Goal: Task Accomplishment & Management: Use online tool/utility

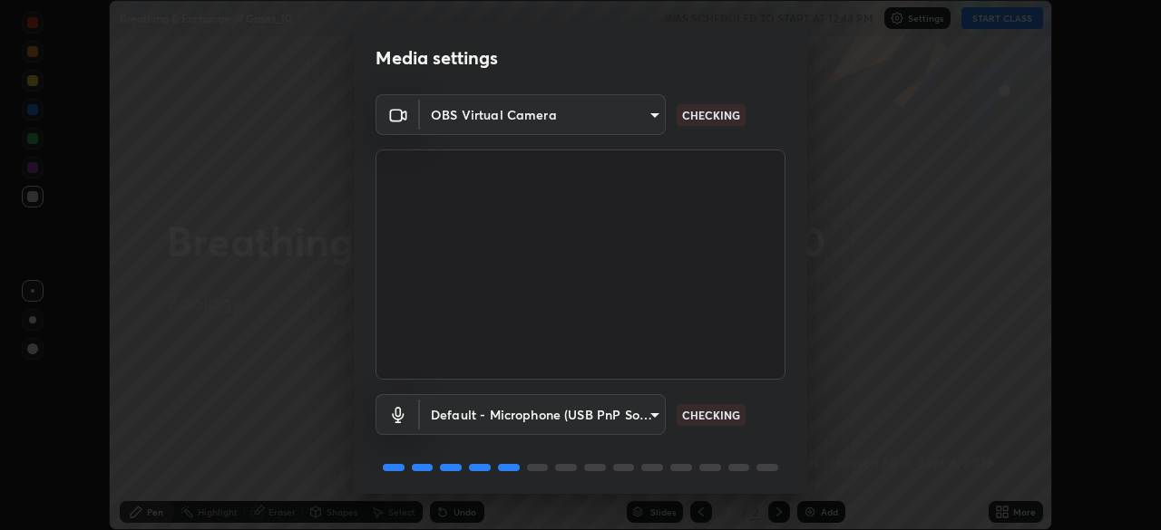
scroll to position [63, 0]
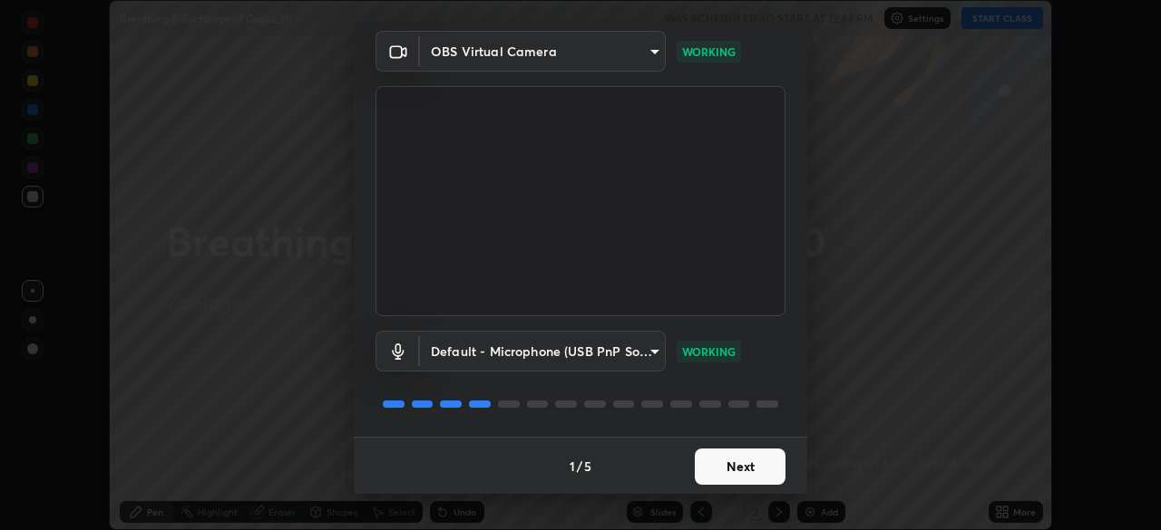
click at [745, 468] on button "Next" at bounding box center [740, 467] width 91 height 36
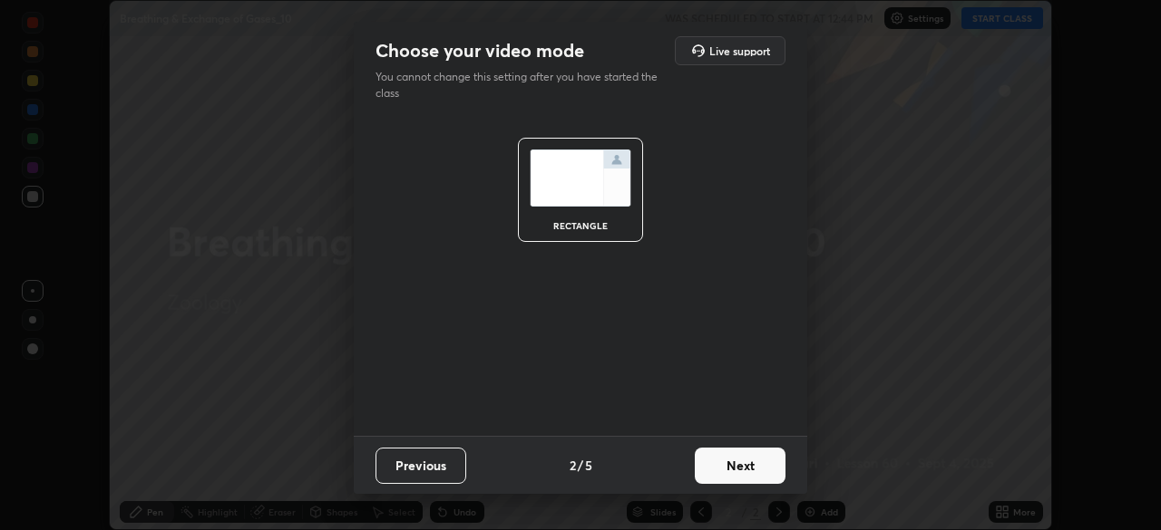
click at [749, 468] on button "Next" at bounding box center [740, 466] width 91 height 36
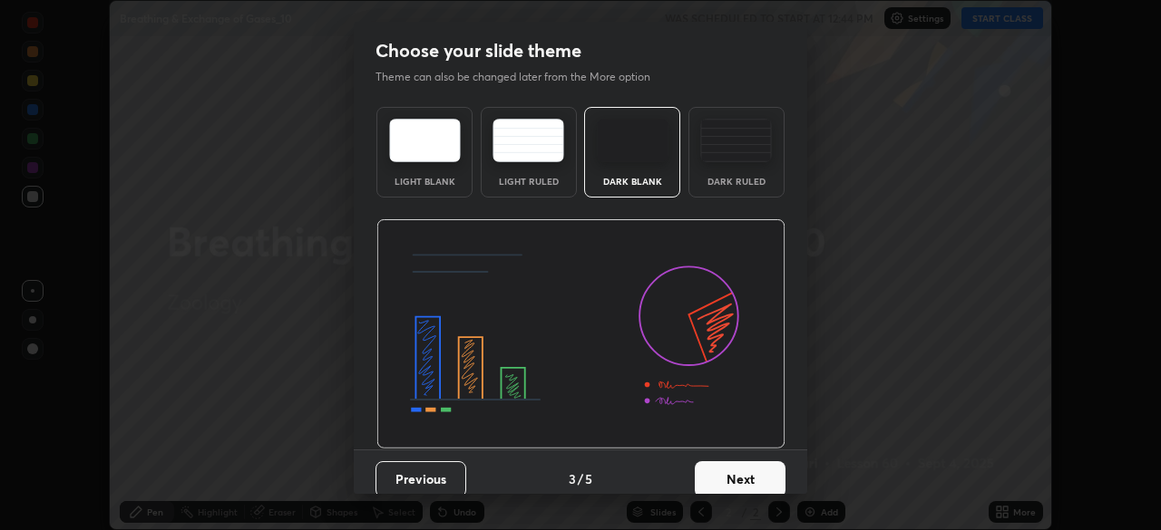
click at [750, 479] on button "Next" at bounding box center [740, 480] width 91 height 36
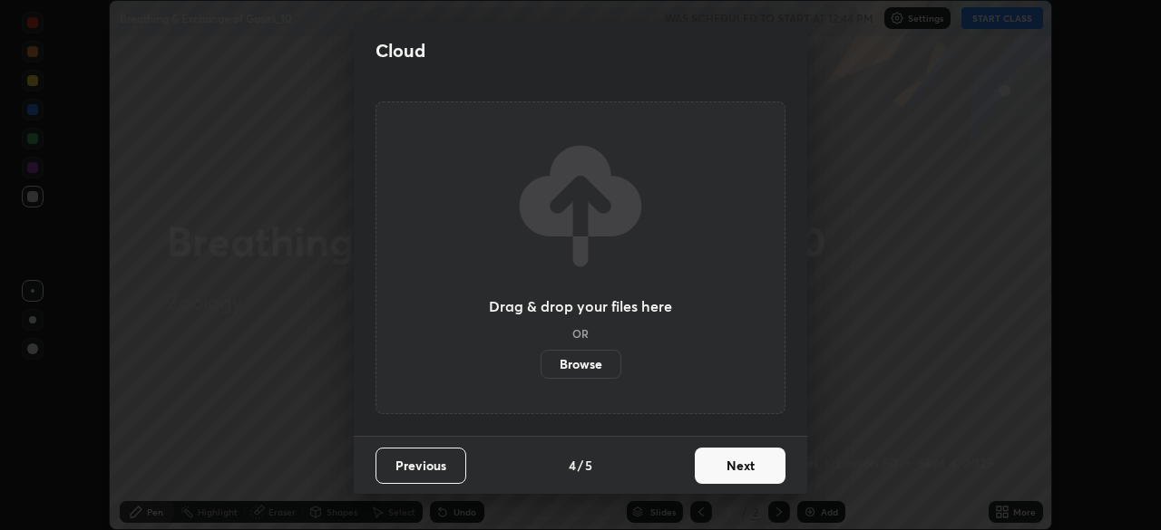
click at [753, 471] on button "Next" at bounding box center [740, 466] width 91 height 36
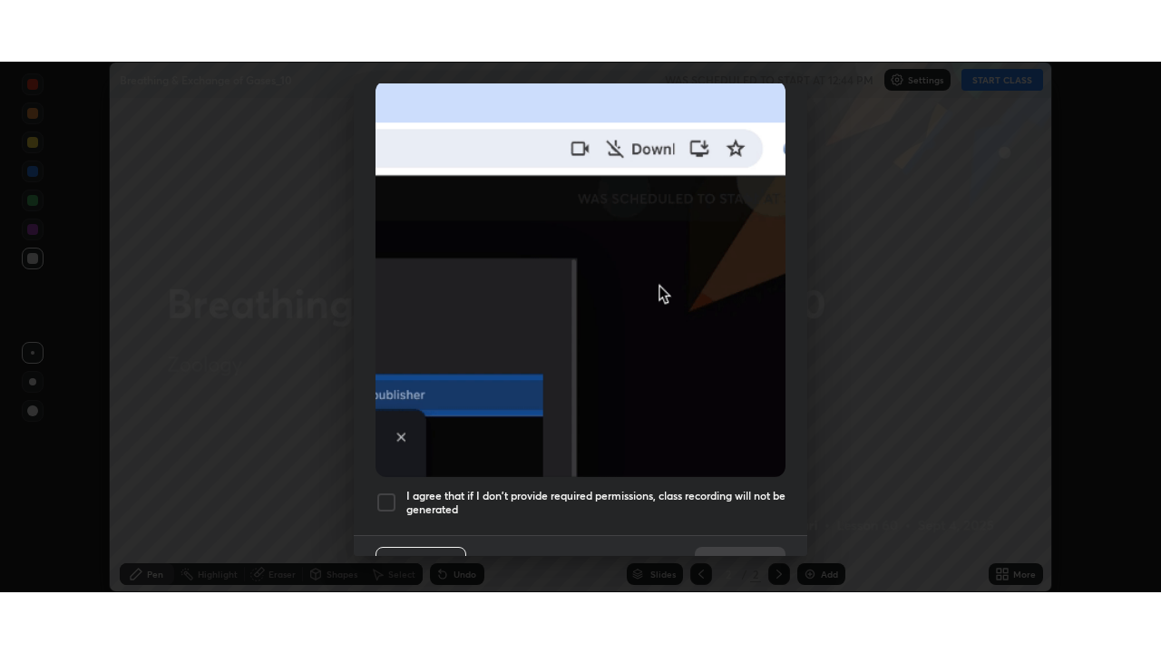
scroll to position [433, 0]
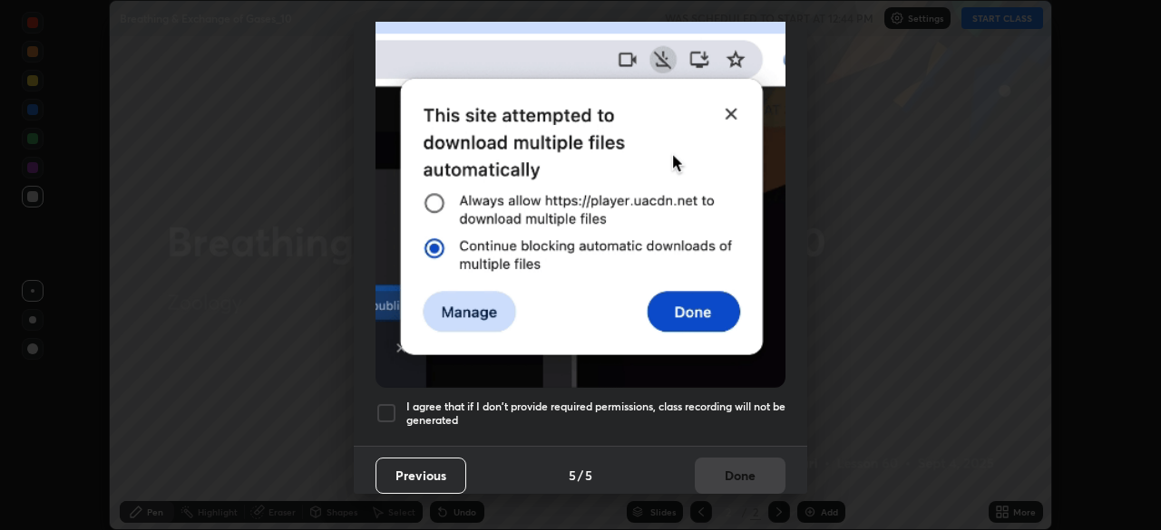
click at [392, 410] on div at bounding box center [386, 414] width 22 height 22
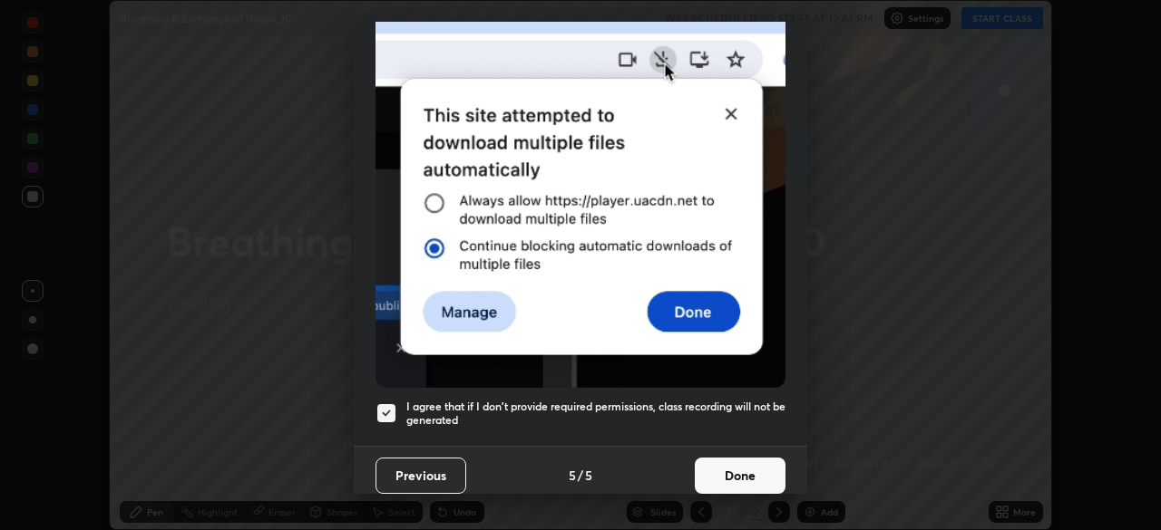
click at [740, 471] on button "Done" at bounding box center [740, 476] width 91 height 36
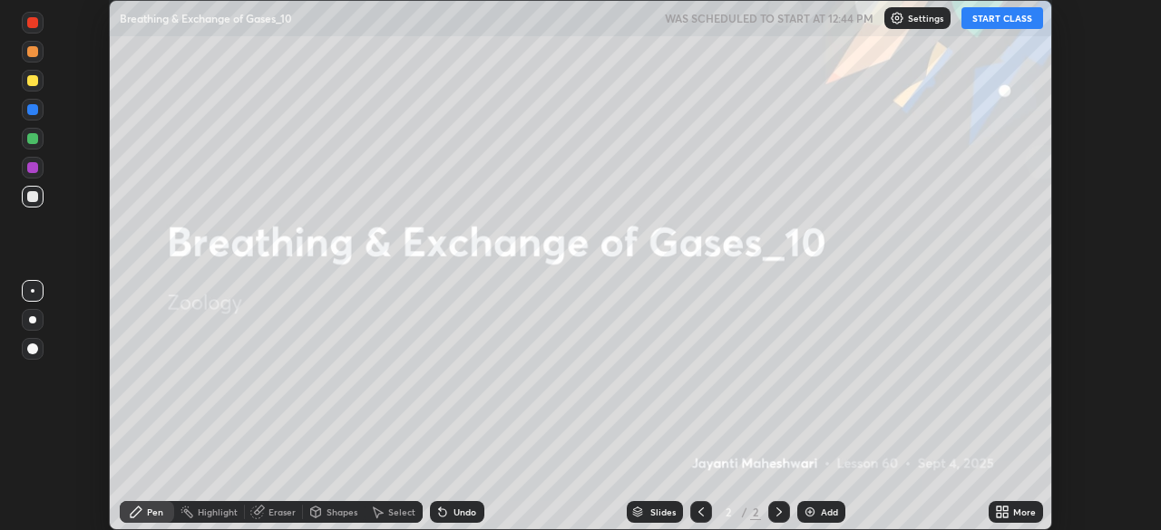
click at [996, 514] on icon at bounding box center [998, 515] width 5 height 5
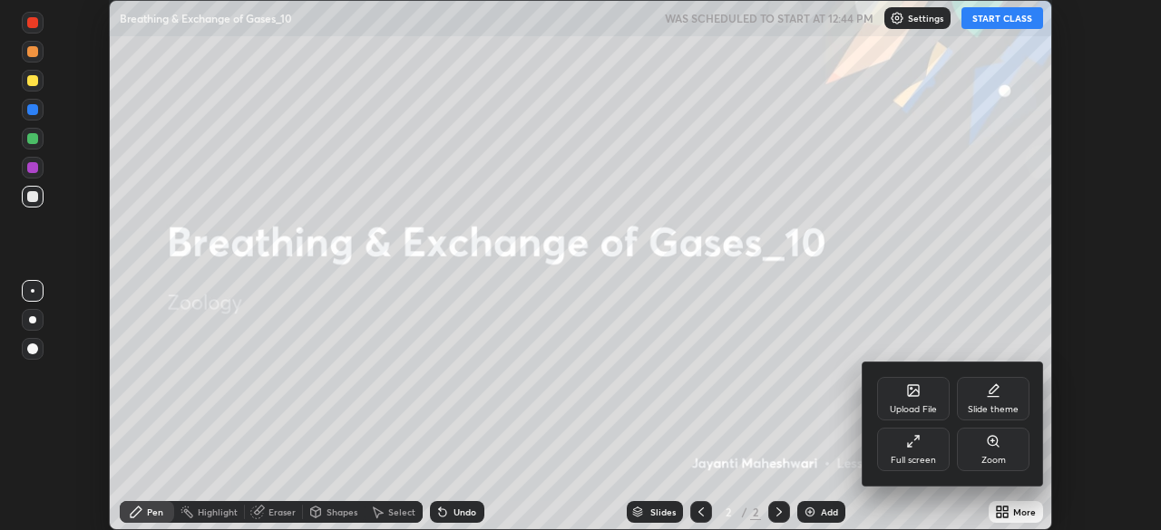
click at [907, 457] on div "Full screen" at bounding box center [912, 460] width 45 height 9
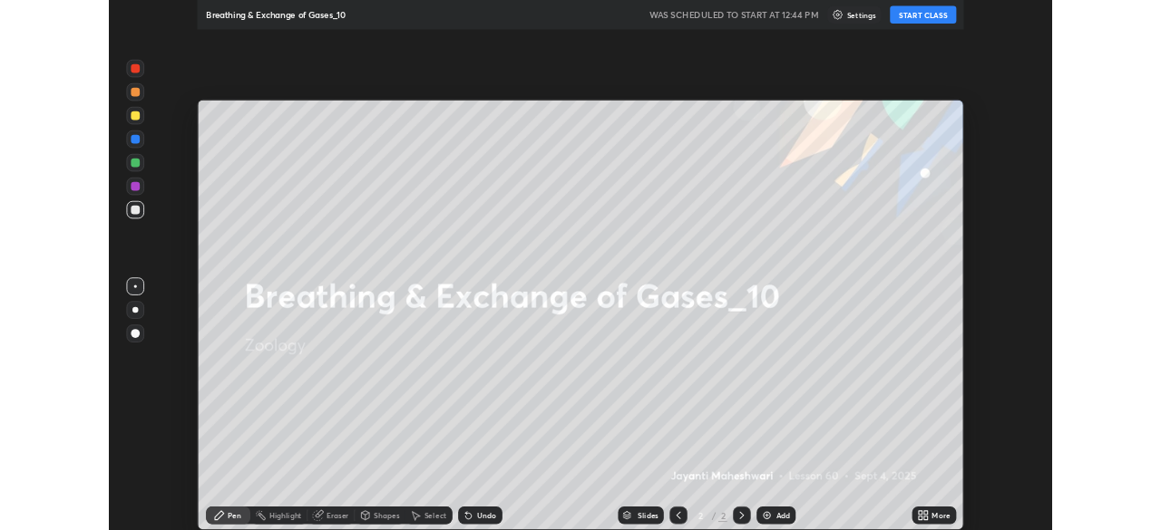
scroll to position [653, 1161]
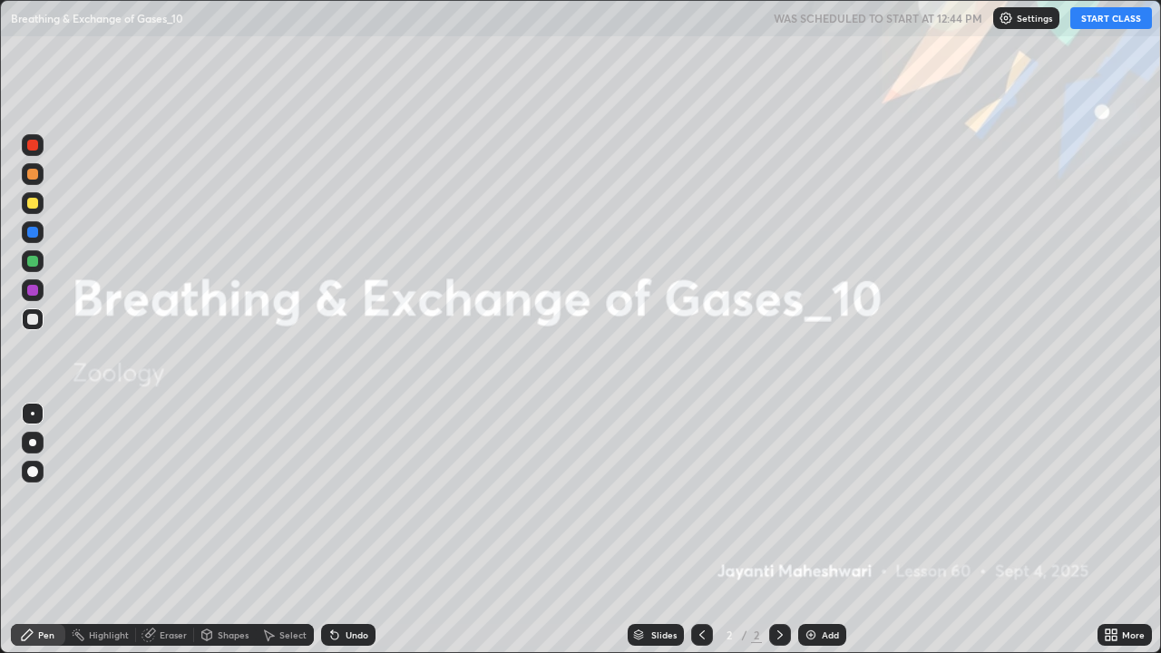
click at [1101, 15] on button "START CLASS" at bounding box center [1111, 18] width 82 height 22
click at [821, 530] on div "Add" at bounding box center [829, 634] width 17 height 9
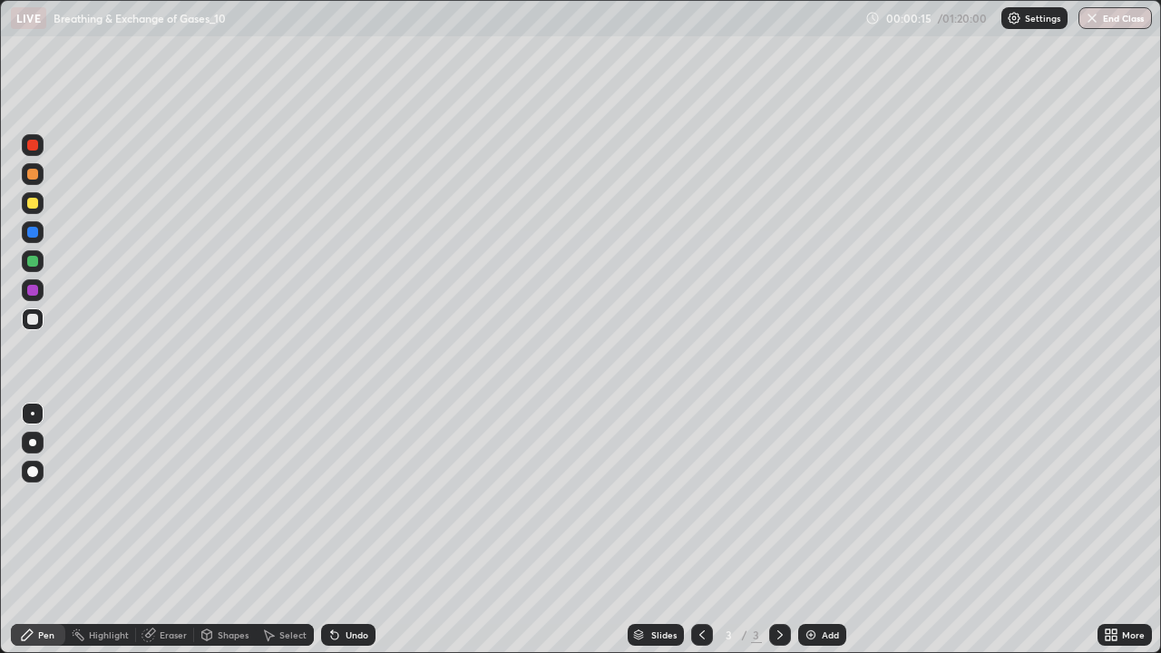
click at [226, 530] on div "Shapes" at bounding box center [233, 634] width 31 height 9
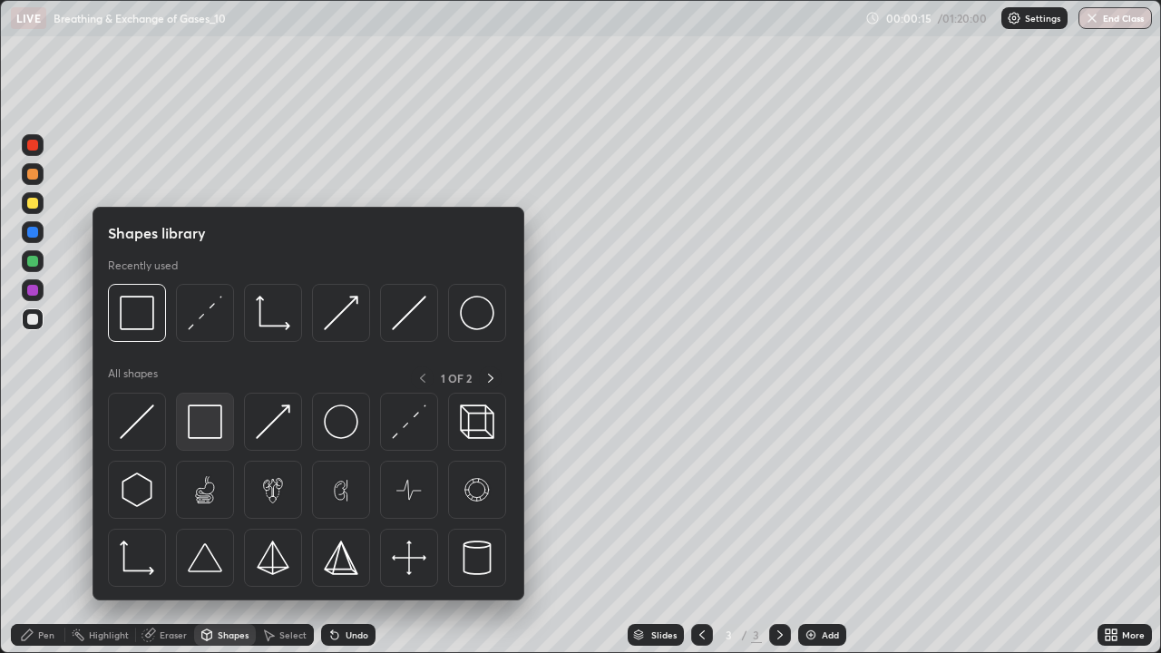
click at [209, 422] on img at bounding box center [205, 421] width 34 height 34
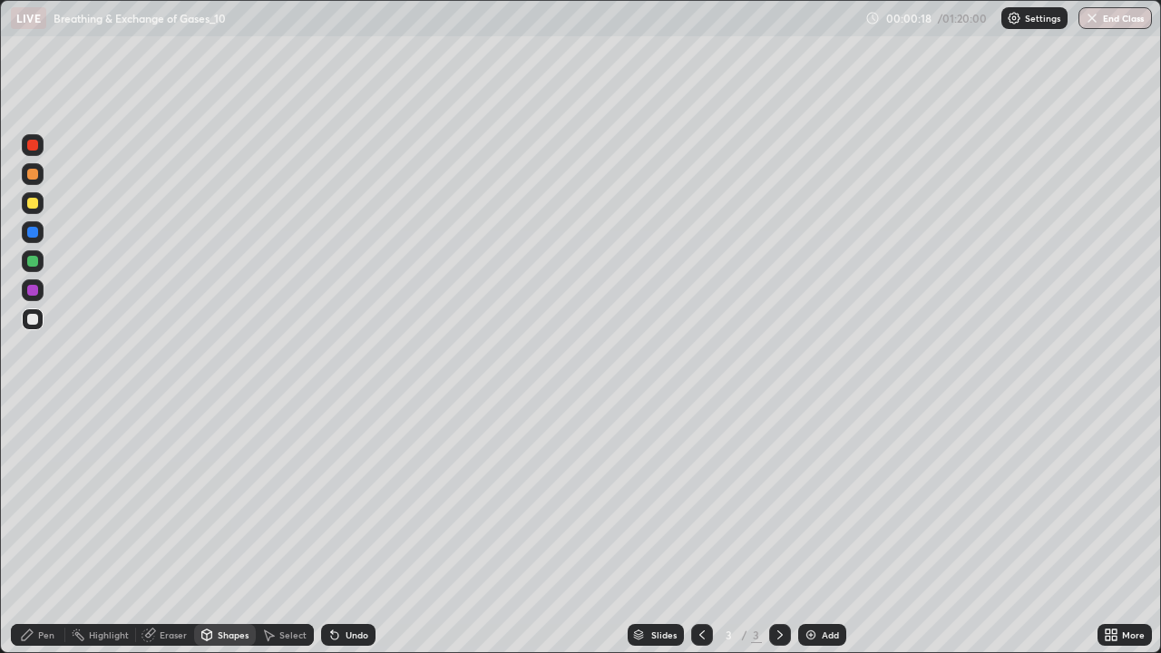
click at [36, 264] on div at bounding box center [32, 261] width 11 height 11
click at [35, 530] on div "Pen" at bounding box center [38, 635] width 54 height 22
click at [38, 207] on div at bounding box center [33, 203] width 22 height 22
click at [33, 442] on div at bounding box center [32, 442] width 7 height 7
click at [34, 265] on div at bounding box center [32, 261] width 11 height 11
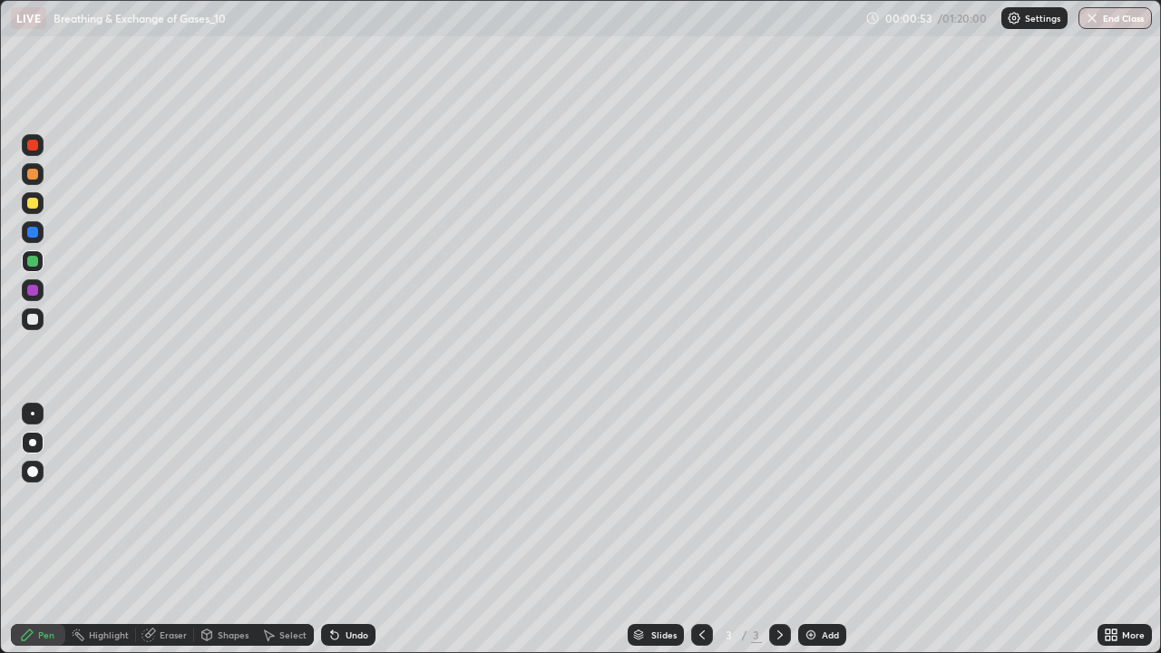
click at [34, 319] on div at bounding box center [32, 319] width 11 height 11
click at [356, 530] on div "Undo" at bounding box center [356, 634] width 23 height 9
click at [275, 530] on div "Select" at bounding box center [285, 635] width 58 height 22
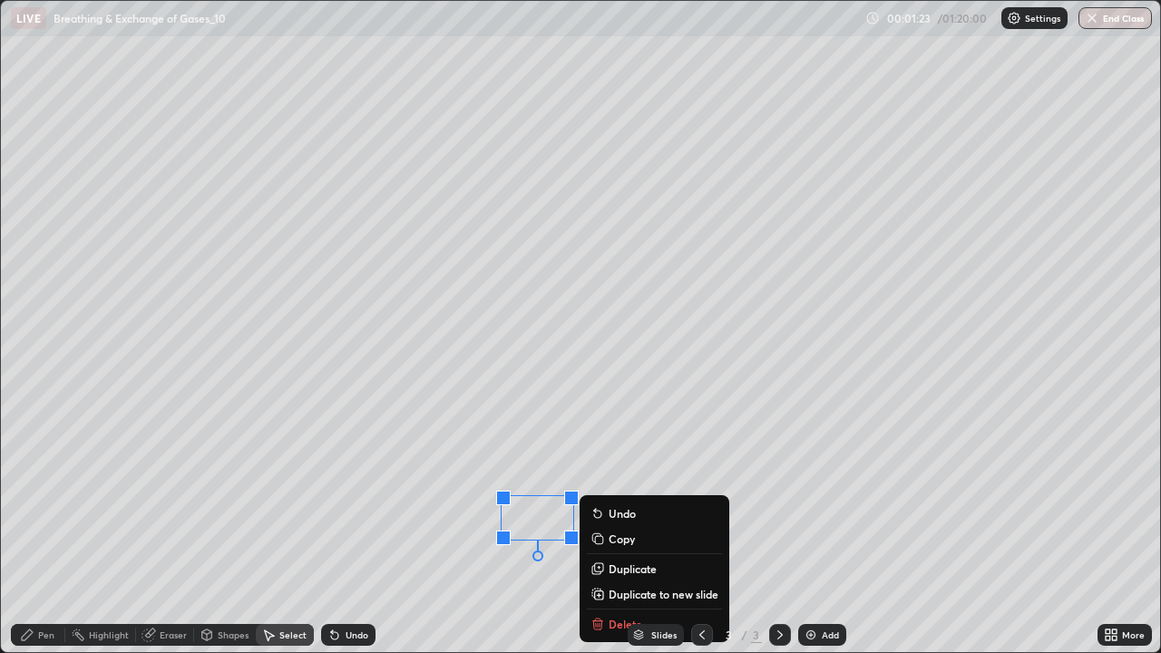
click at [408, 530] on div "0 ° Undo Copy Duplicate Duplicate to new slide Delete" at bounding box center [581, 327] width 1160 height 652
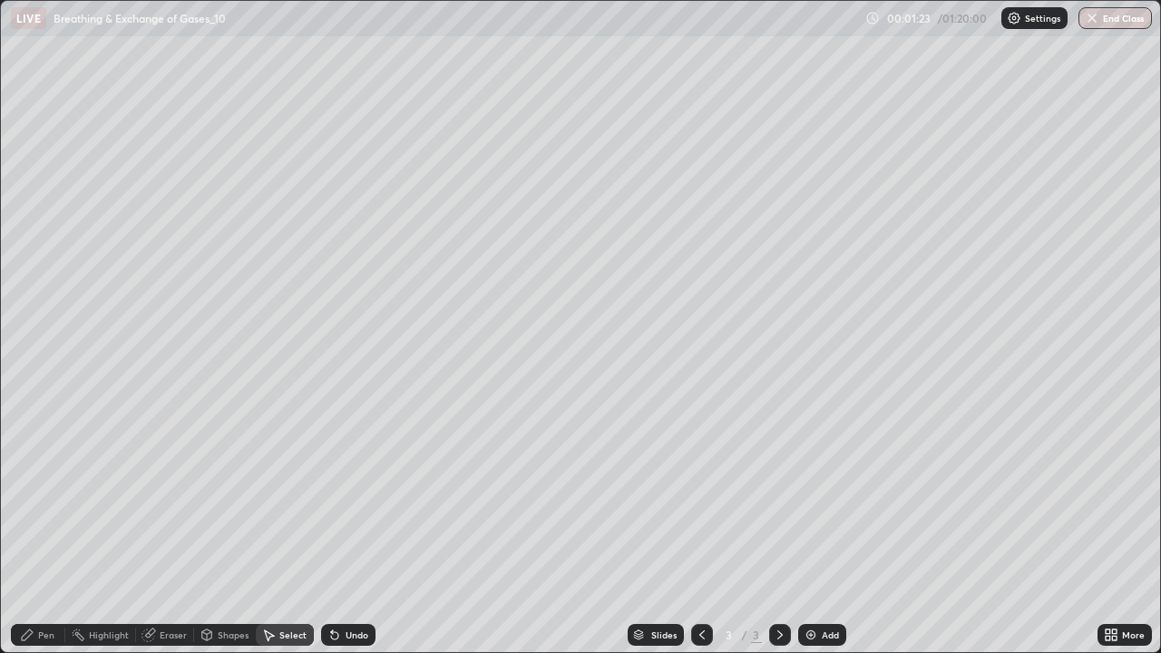
click at [35, 530] on div "Pen" at bounding box center [38, 635] width 54 height 22
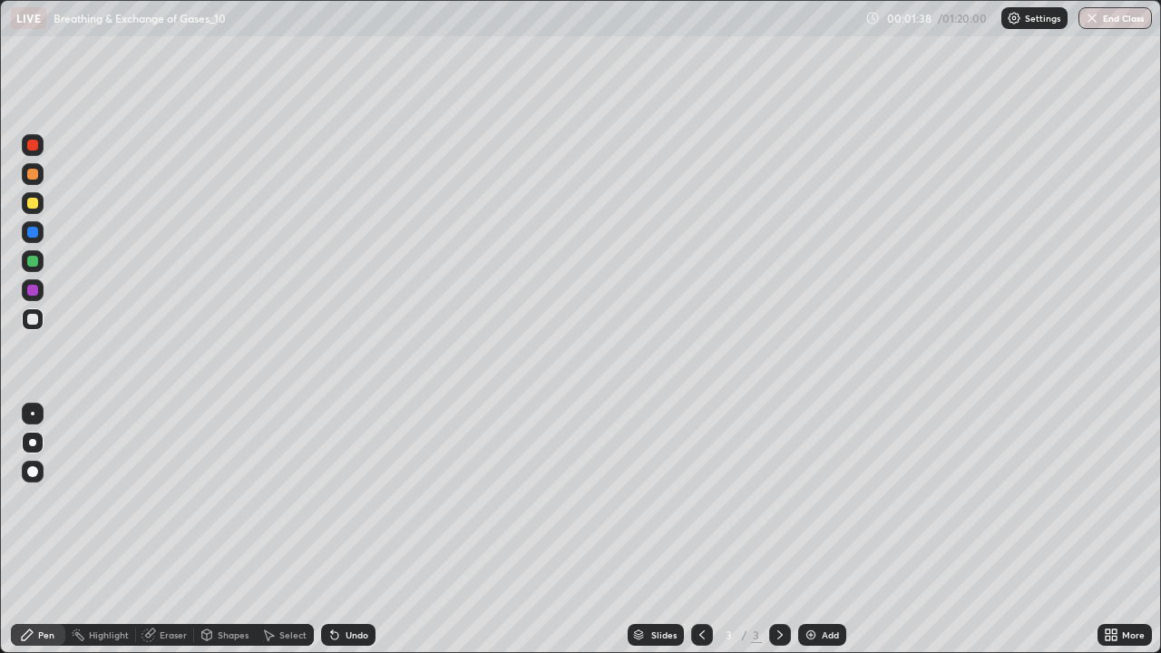
click at [29, 289] on div at bounding box center [32, 290] width 11 height 11
click at [34, 261] on div at bounding box center [32, 261] width 11 height 11
click at [33, 232] on div at bounding box center [32, 232] width 11 height 11
click at [28, 261] on div at bounding box center [32, 261] width 11 height 11
click at [152, 530] on icon at bounding box center [148, 635] width 12 height 12
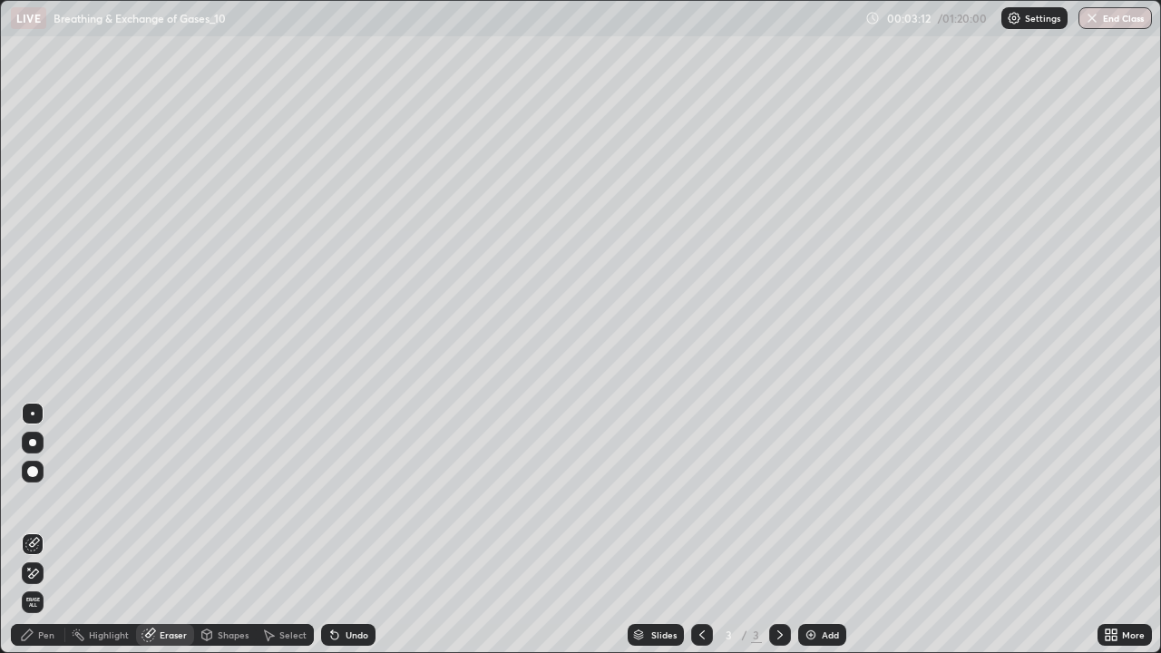
click at [32, 530] on icon at bounding box center [27, 634] width 15 height 15
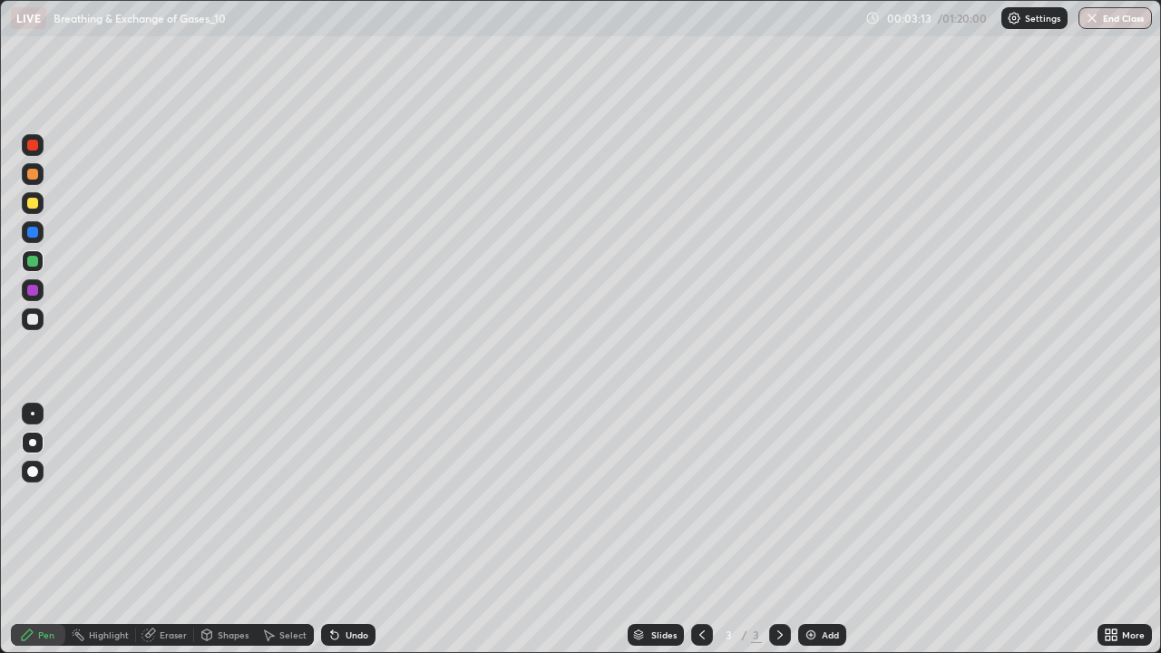
click at [34, 199] on div at bounding box center [32, 203] width 11 height 11
click at [33, 291] on div at bounding box center [32, 290] width 11 height 11
click at [31, 204] on div at bounding box center [32, 203] width 11 height 11
click at [160, 530] on div "Eraser" at bounding box center [173, 634] width 27 height 9
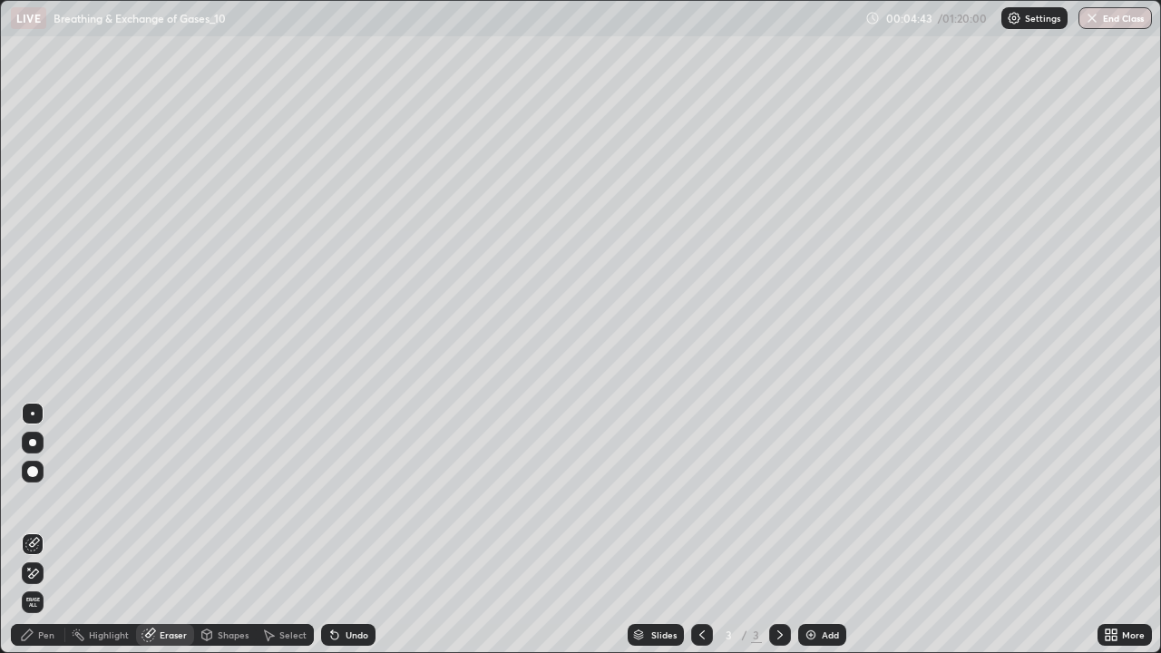
click at [35, 530] on div "Pen" at bounding box center [38, 635] width 54 height 22
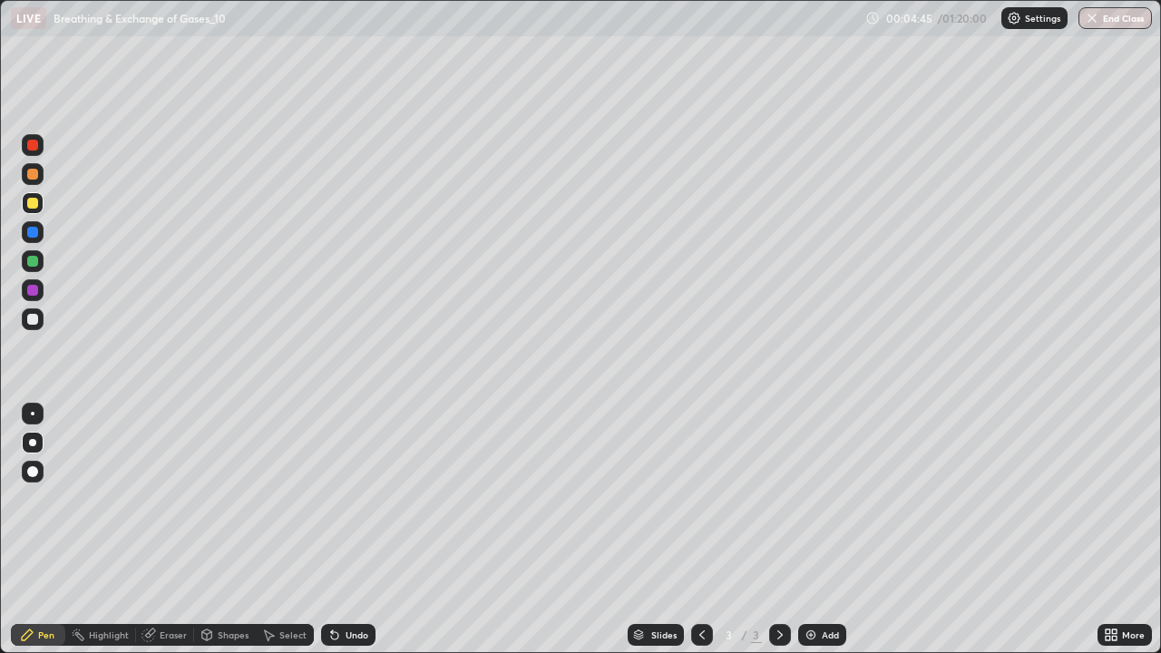
click at [37, 316] on div at bounding box center [32, 319] width 11 height 11
click at [33, 257] on div at bounding box center [32, 261] width 11 height 11
click at [29, 292] on div at bounding box center [32, 290] width 11 height 11
click at [32, 320] on div at bounding box center [32, 319] width 11 height 11
click at [35, 261] on div at bounding box center [32, 261] width 11 height 11
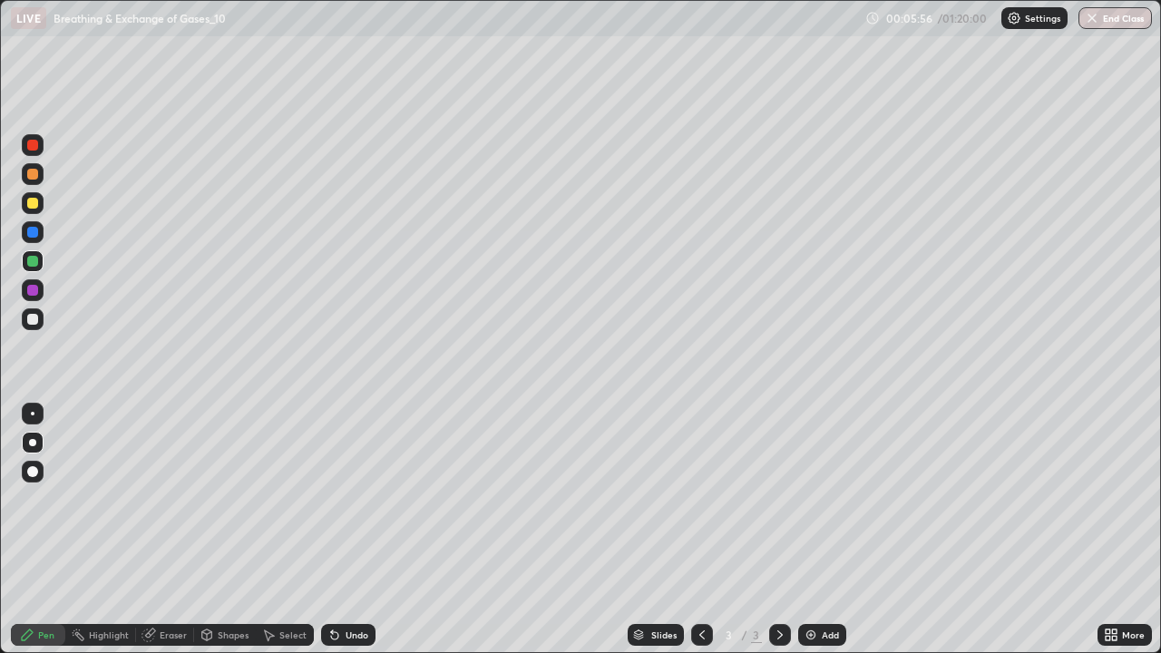
click at [34, 288] on div at bounding box center [32, 290] width 11 height 11
click at [35, 322] on div at bounding box center [32, 319] width 11 height 11
click at [34, 258] on div at bounding box center [32, 261] width 11 height 11
click at [31, 293] on div at bounding box center [32, 290] width 11 height 11
click at [33, 322] on div at bounding box center [32, 319] width 11 height 11
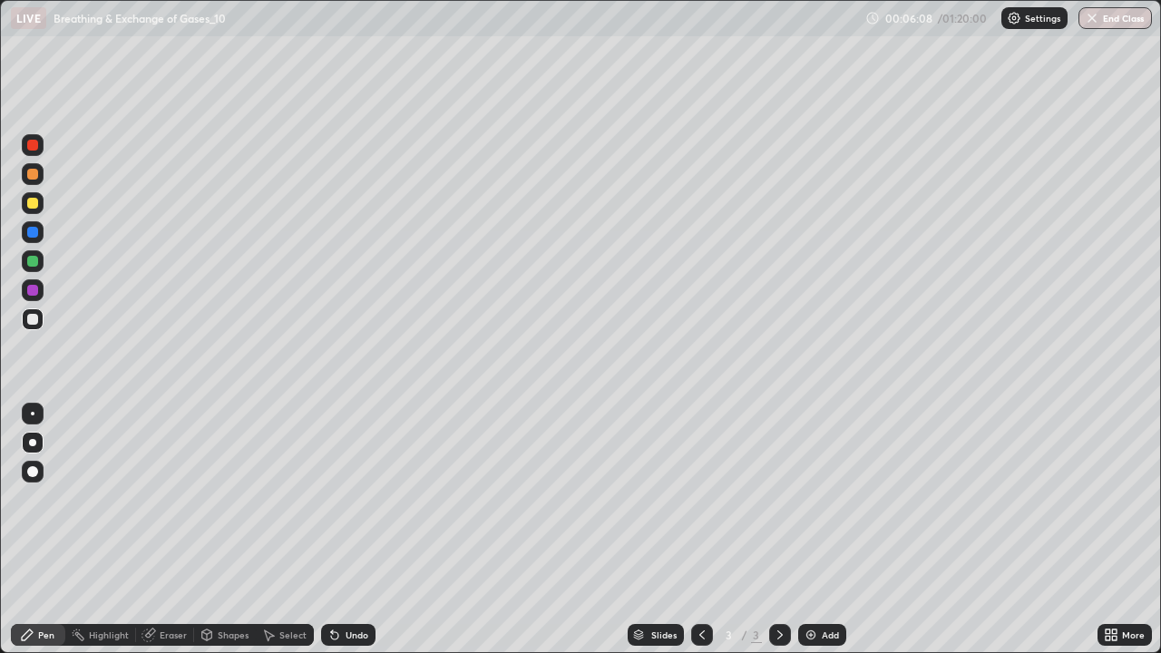
click at [33, 264] on div at bounding box center [32, 261] width 11 height 11
click at [30, 318] on div at bounding box center [32, 319] width 11 height 11
click at [30, 265] on div at bounding box center [32, 261] width 11 height 11
click at [279, 530] on div "Select" at bounding box center [292, 634] width 27 height 9
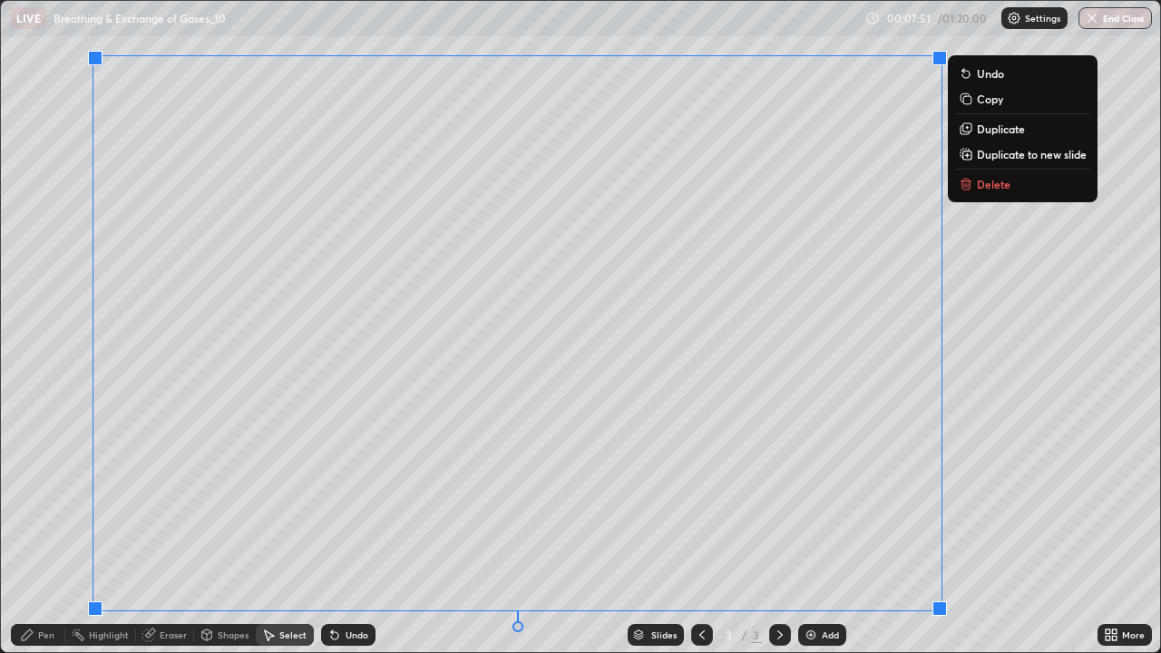
click at [996, 155] on p "Duplicate to new slide" at bounding box center [1032, 154] width 110 height 15
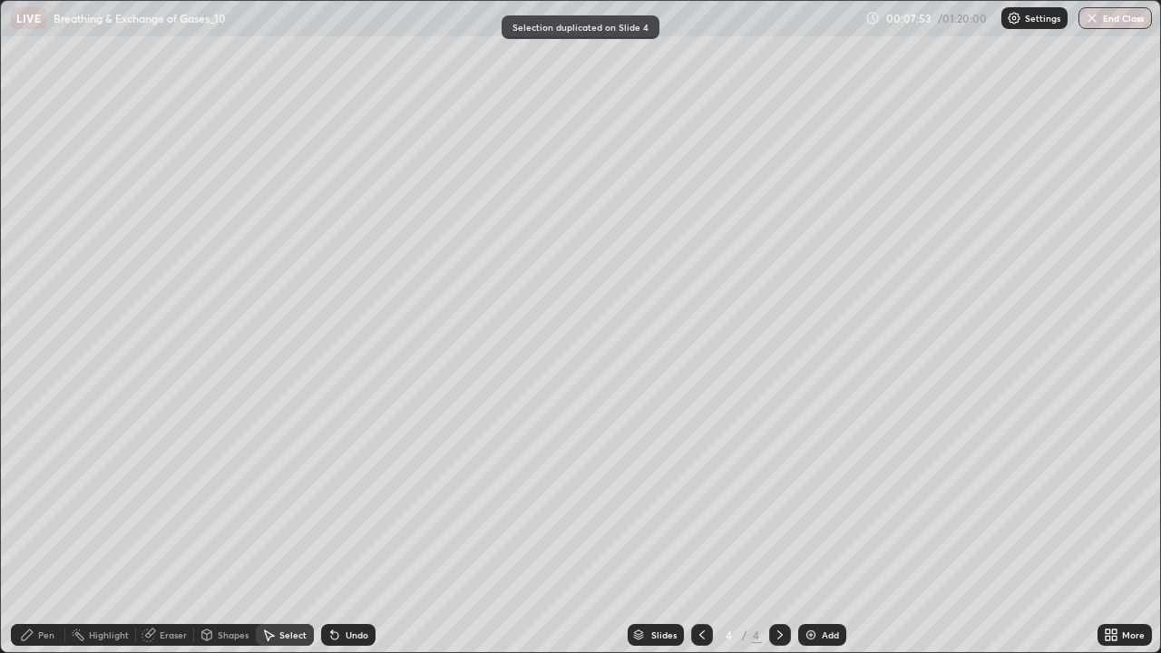
click at [700, 530] on icon at bounding box center [702, 634] width 15 height 15
click at [772, 530] on div at bounding box center [780, 635] width 22 height 22
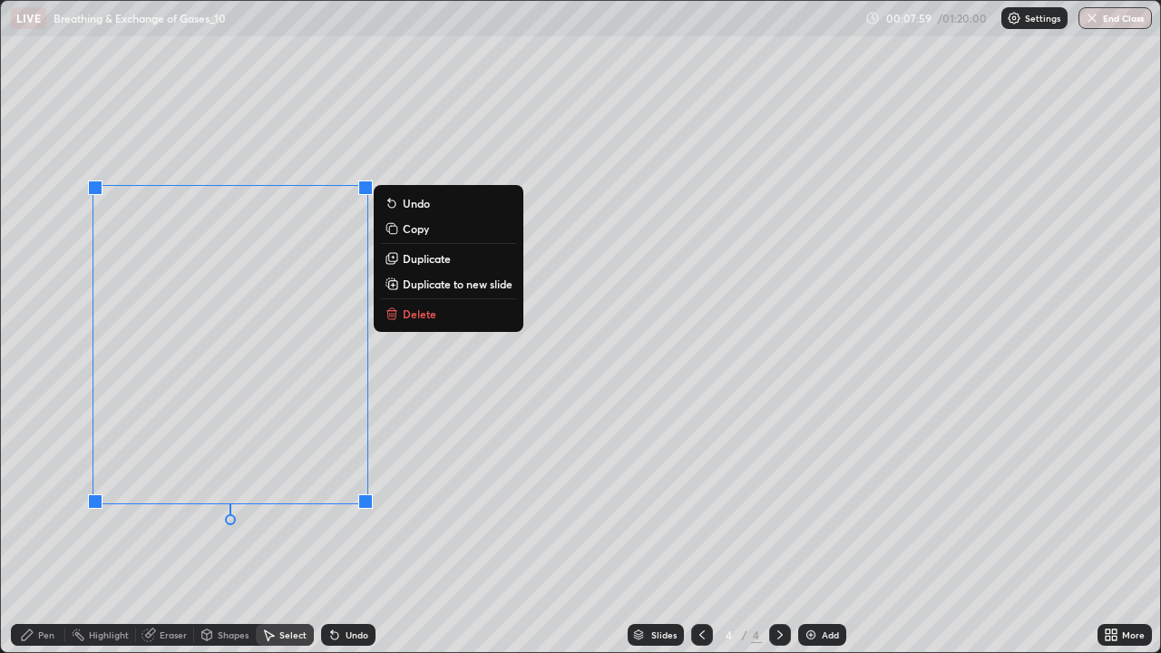
click at [413, 312] on p "Delete" at bounding box center [420, 313] width 34 height 15
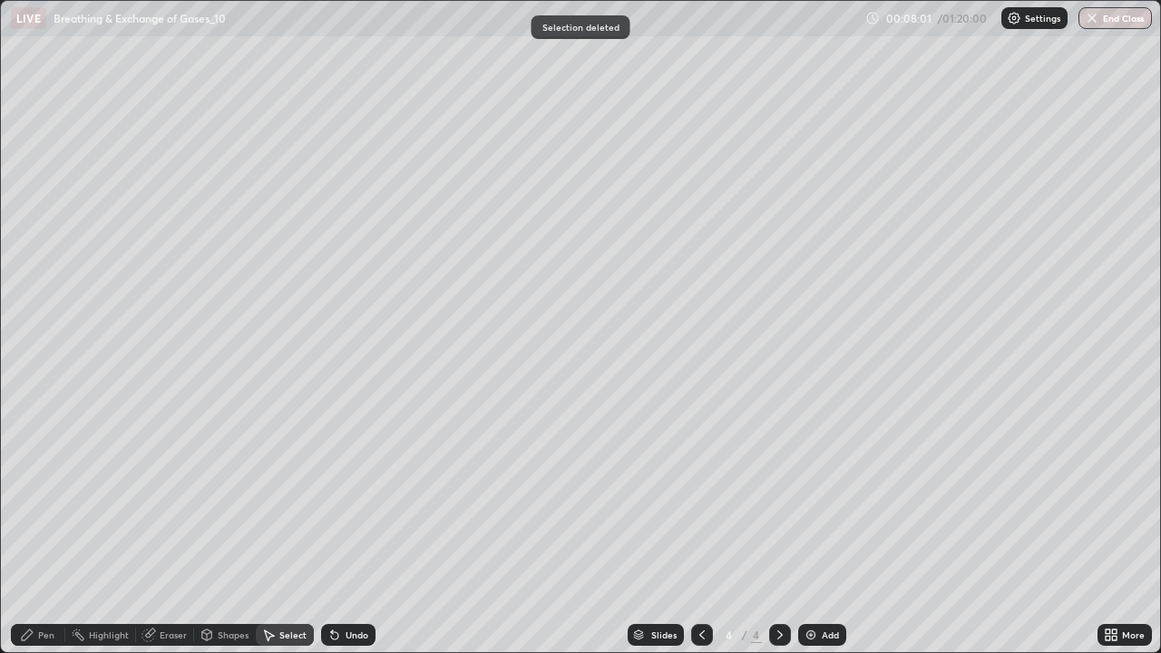
click at [42, 530] on div "Pen" at bounding box center [38, 635] width 54 height 22
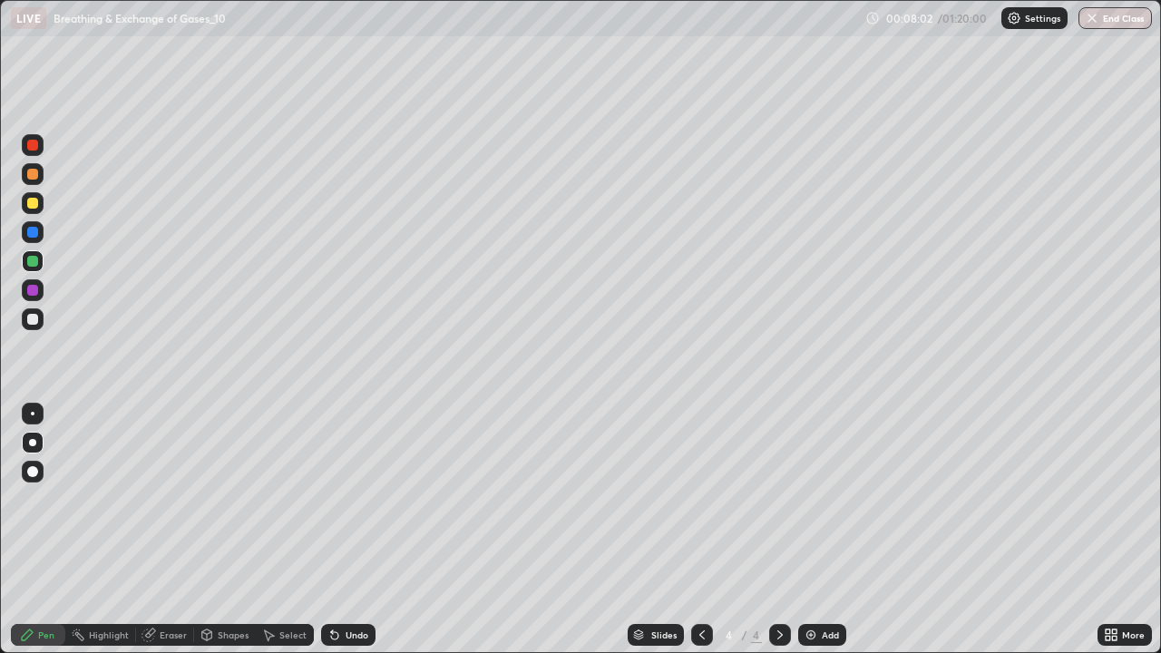
click at [31, 203] on div at bounding box center [32, 203] width 11 height 11
click at [31, 179] on div at bounding box center [32, 174] width 11 height 11
click at [148, 530] on icon at bounding box center [148, 635] width 12 height 12
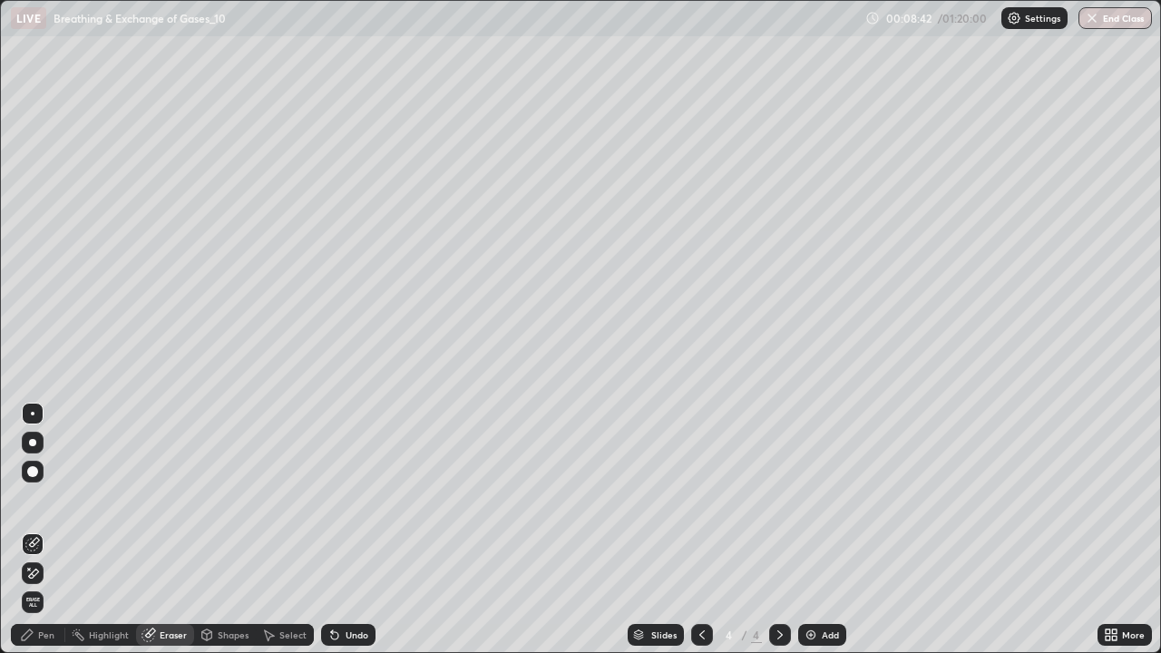
click at [34, 530] on div "Pen" at bounding box center [38, 635] width 54 height 22
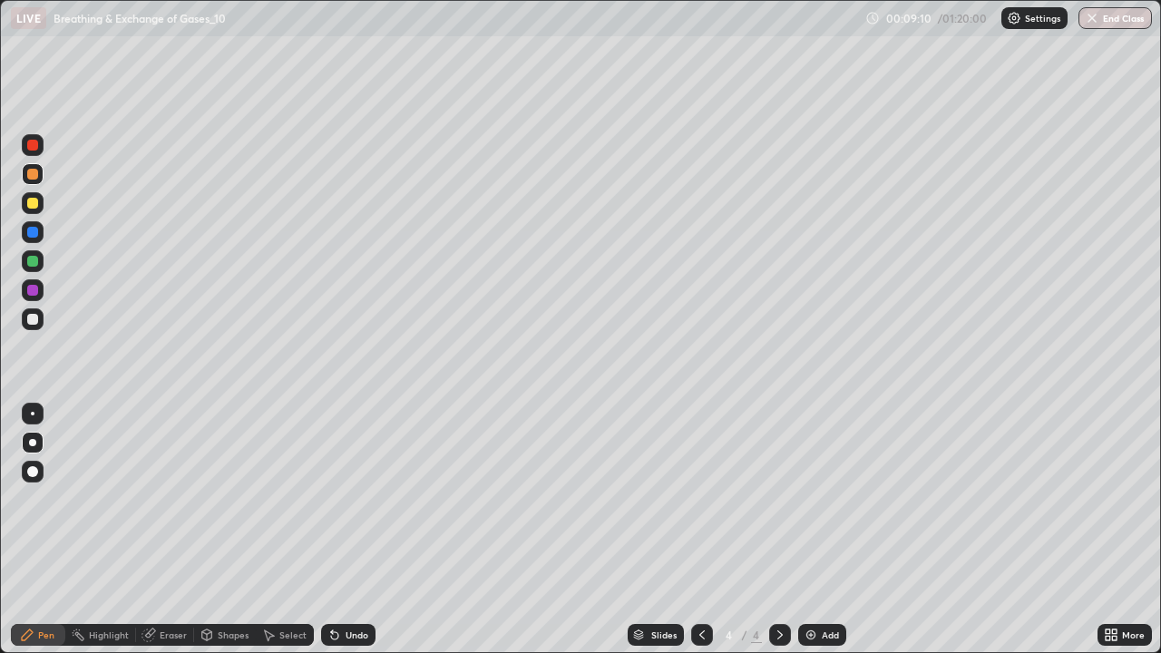
click at [30, 320] on div at bounding box center [32, 319] width 11 height 11
click at [34, 292] on div at bounding box center [32, 290] width 11 height 11
click at [34, 319] on div at bounding box center [32, 319] width 11 height 11
click at [36, 291] on div at bounding box center [32, 290] width 11 height 11
click at [34, 319] on div at bounding box center [32, 319] width 11 height 11
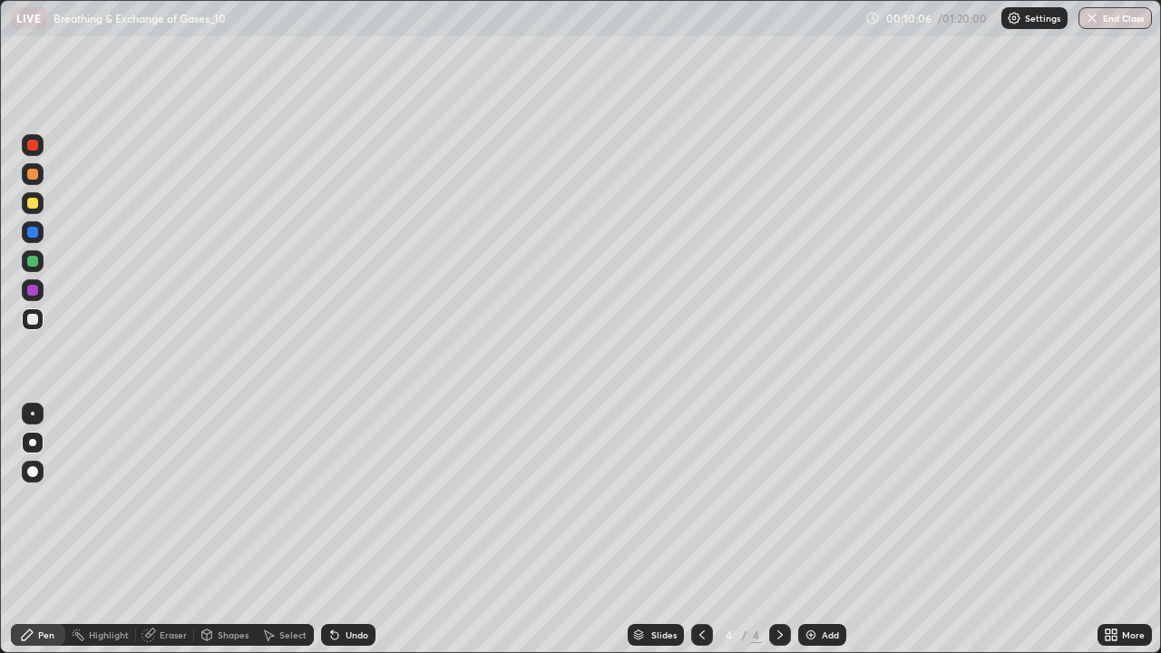
click at [34, 265] on div at bounding box center [32, 261] width 11 height 11
click at [30, 324] on div at bounding box center [32, 319] width 11 height 11
click at [33, 261] on div at bounding box center [32, 261] width 11 height 11
click at [34, 203] on div at bounding box center [32, 203] width 11 height 11
click at [29, 326] on div at bounding box center [33, 319] width 22 height 22
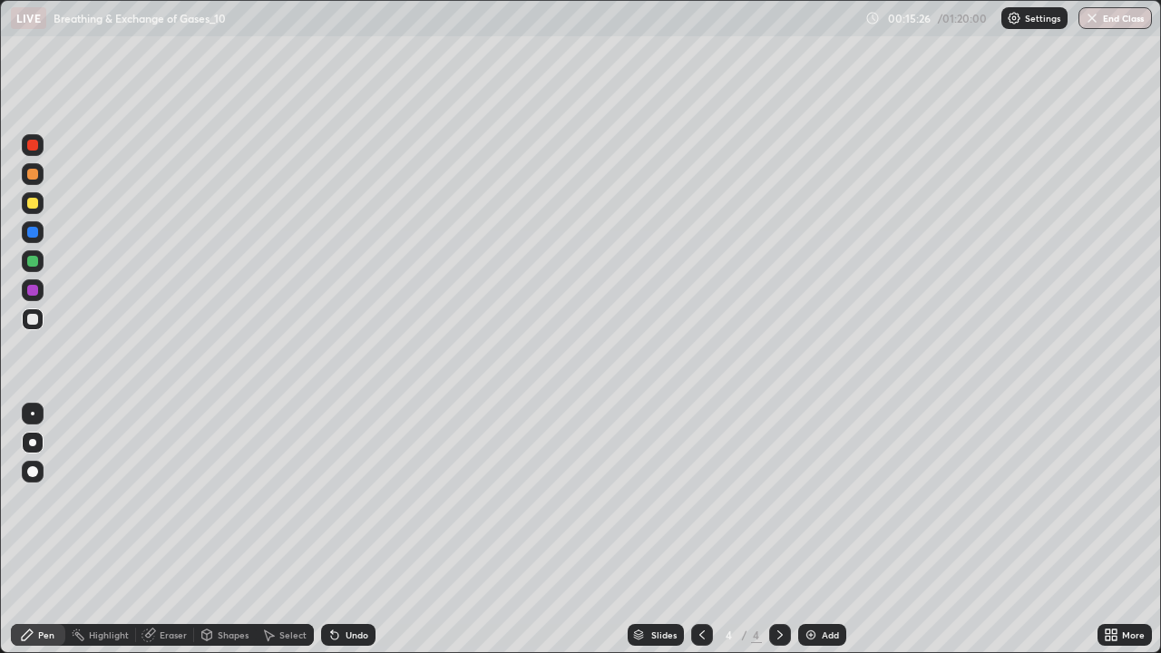
click at [27, 210] on div at bounding box center [33, 203] width 22 height 22
click at [31, 320] on div at bounding box center [32, 319] width 11 height 11
click at [147, 530] on icon at bounding box center [148, 634] width 15 height 15
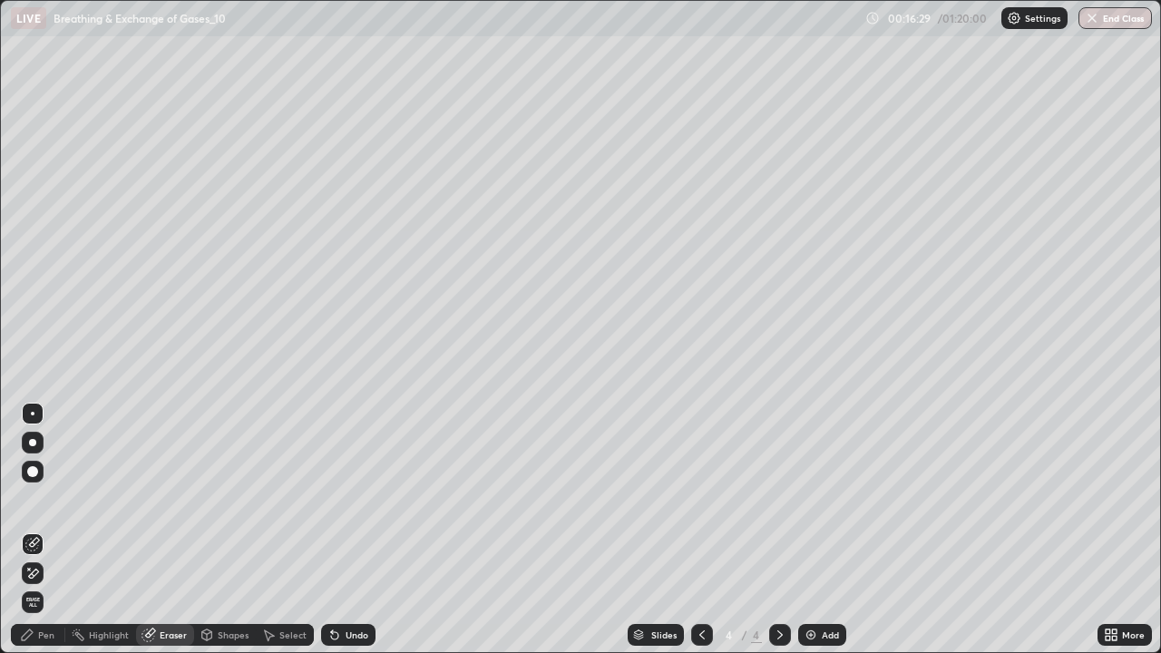
click at [25, 530] on icon at bounding box center [27, 634] width 11 height 11
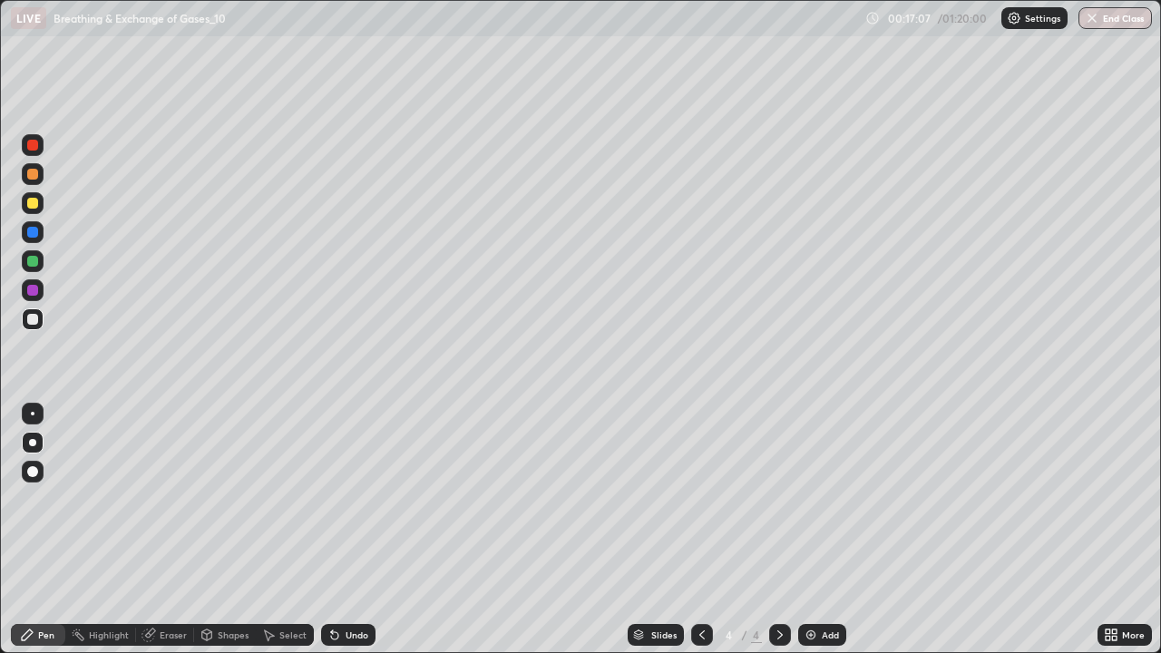
click at [816, 530] on div "Add" at bounding box center [822, 635] width 48 height 22
click at [36, 262] on div at bounding box center [32, 261] width 11 height 11
click at [42, 316] on div at bounding box center [33, 319] width 22 height 22
click at [808, 530] on img at bounding box center [810, 634] width 15 height 15
click at [36, 262] on div at bounding box center [32, 261] width 11 height 11
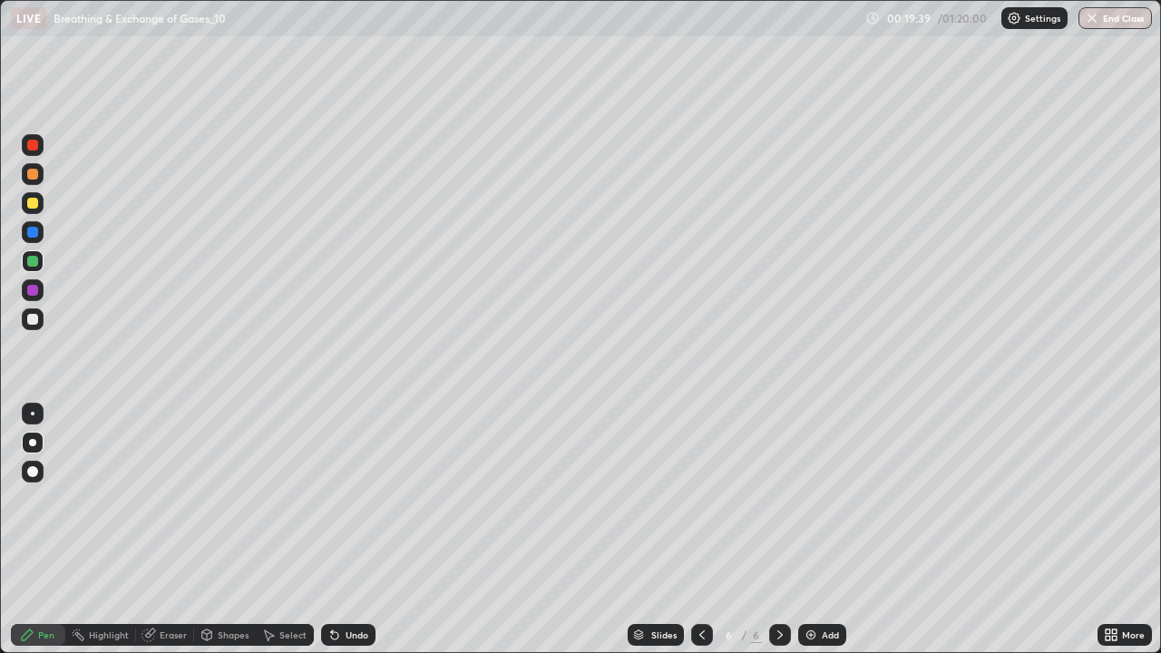
click at [31, 319] on div at bounding box center [32, 319] width 11 height 11
click at [34, 261] on div at bounding box center [32, 261] width 11 height 11
click at [812, 530] on img at bounding box center [810, 634] width 15 height 15
click at [34, 319] on div at bounding box center [32, 319] width 11 height 11
click at [35, 263] on div at bounding box center [32, 261] width 11 height 11
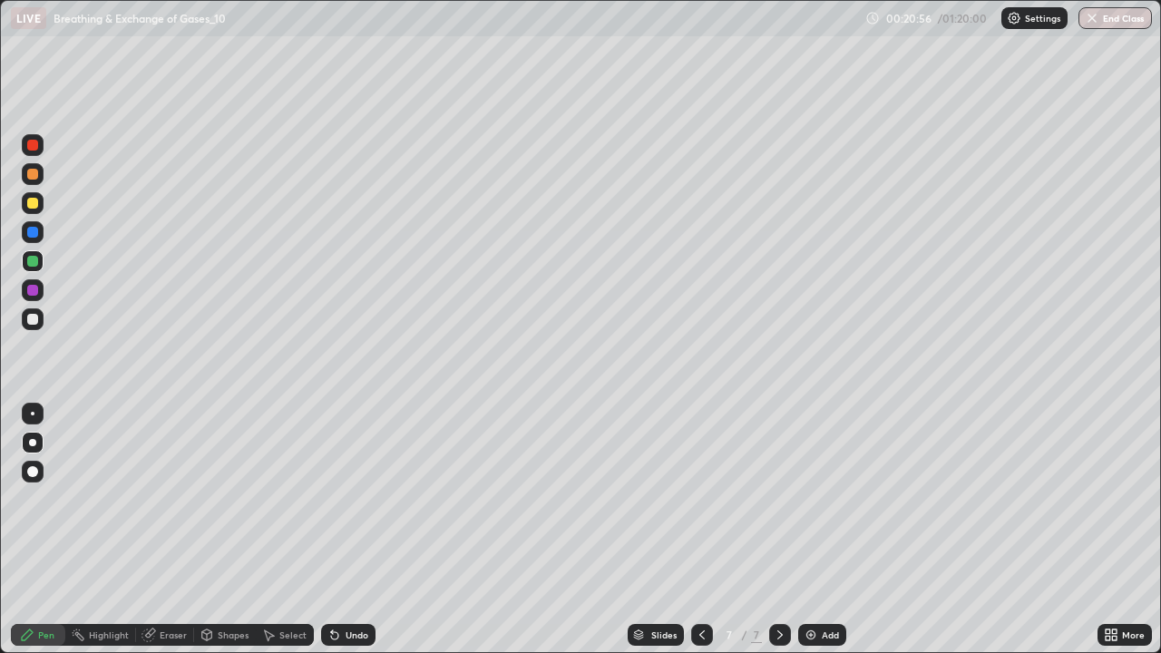
click at [34, 319] on div at bounding box center [32, 319] width 11 height 11
click at [33, 205] on div at bounding box center [32, 203] width 11 height 11
click at [36, 324] on div at bounding box center [32, 319] width 11 height 11
click at [165, 530] on div "Eraser" at bounding box center [165, 635] width 58 height 22
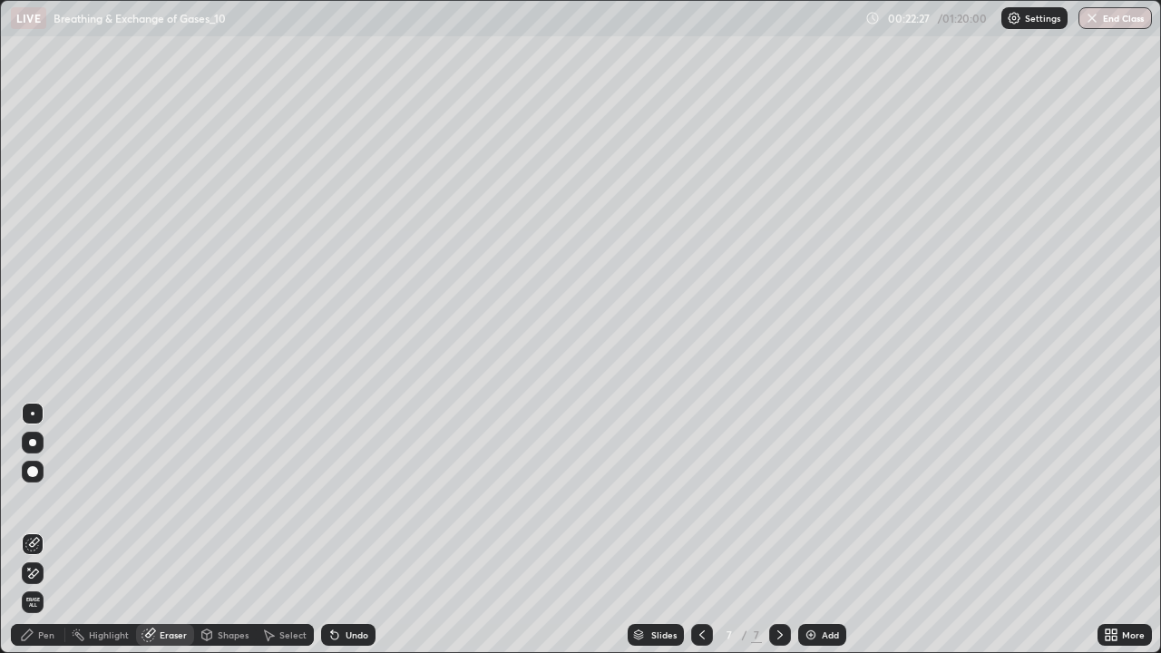
click at [34, 530] on icon at bounding box center [32, 573] width 15 height 15
click at [35, 530] on div "Pen" at bounding box center [38, 635] width 54 height 22
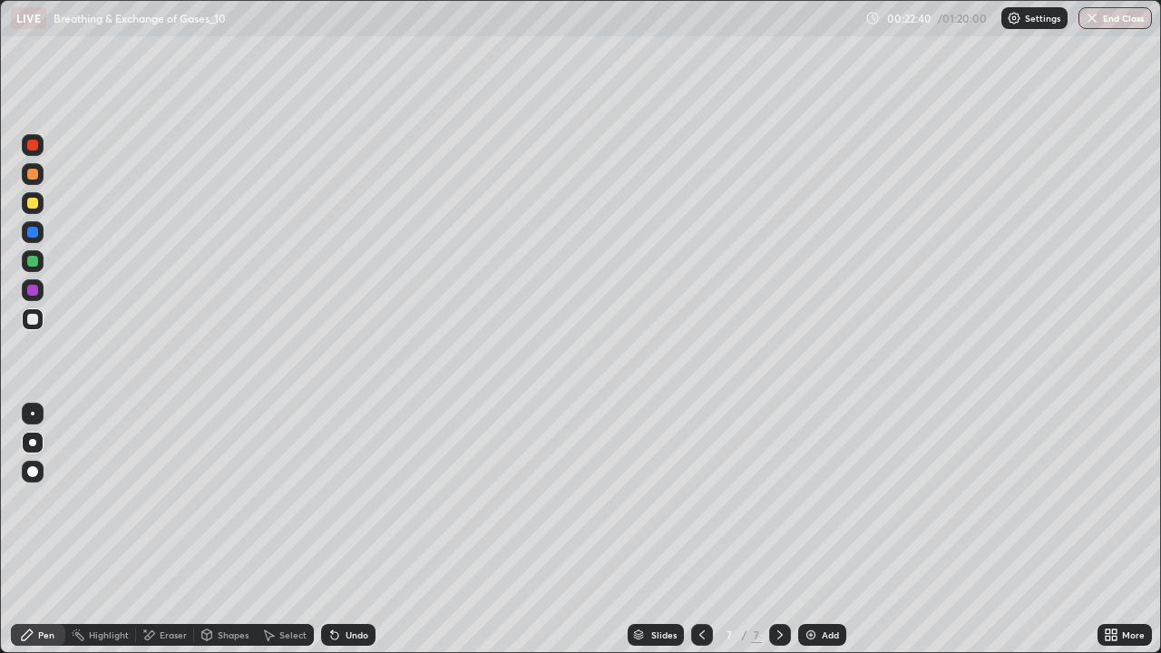
click at [341, 530] on div "Undo" at bounding box center [348, 635] width 54 height 22
click at [39, 263] on div at bounding box center [33, 261] width 22 height 22
click at [345, 530] on div "Undo" at bounding box center [356, 634] width 23 height 9
click at [343, 530] on div "Undo" at bounding box center [348, 635] width 54 height 22
click at [31, 321] on div at bounding box center [32, 319] width 11 height 11
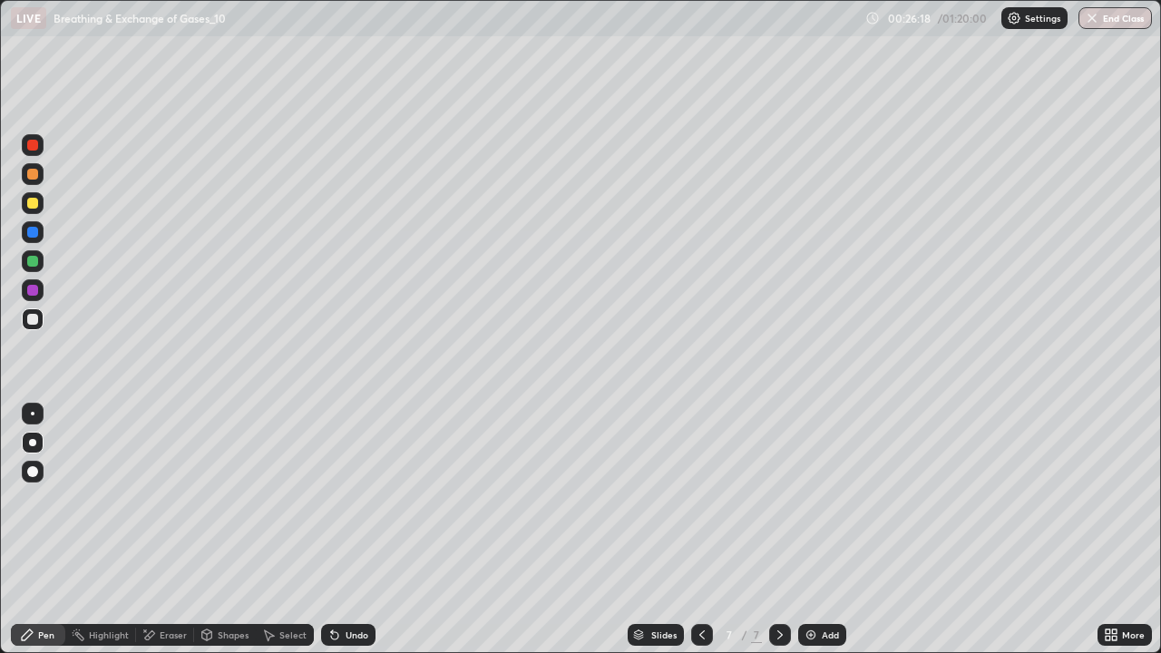
click at [811, 530] on img at bounding box center [810, 634] width 15 height 15
click at [34, 263] on div at bounding box center [32, 261] width 11 height 11
click at [34, 207] on div at bounding box center [32, 203] width 11 height 11
click at [31, 182] on div at bounding box center [33, 174] width 22 height 22
click at [36, 261] on div at bounding box center [32, 261] width 11 height 11
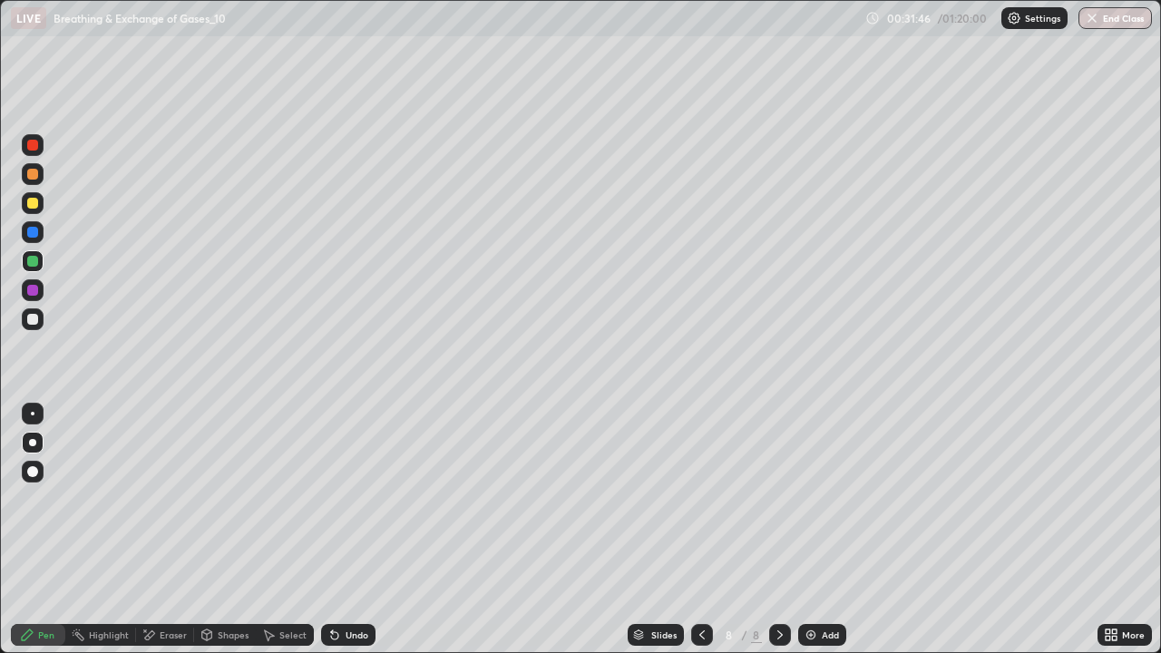
click at [821, 530] on div "Add" at bounding box center [829, 634] width 17 height 9
click at [228, 530] on div "Shapes" at bounding box center [233, 634] width 31 height 9
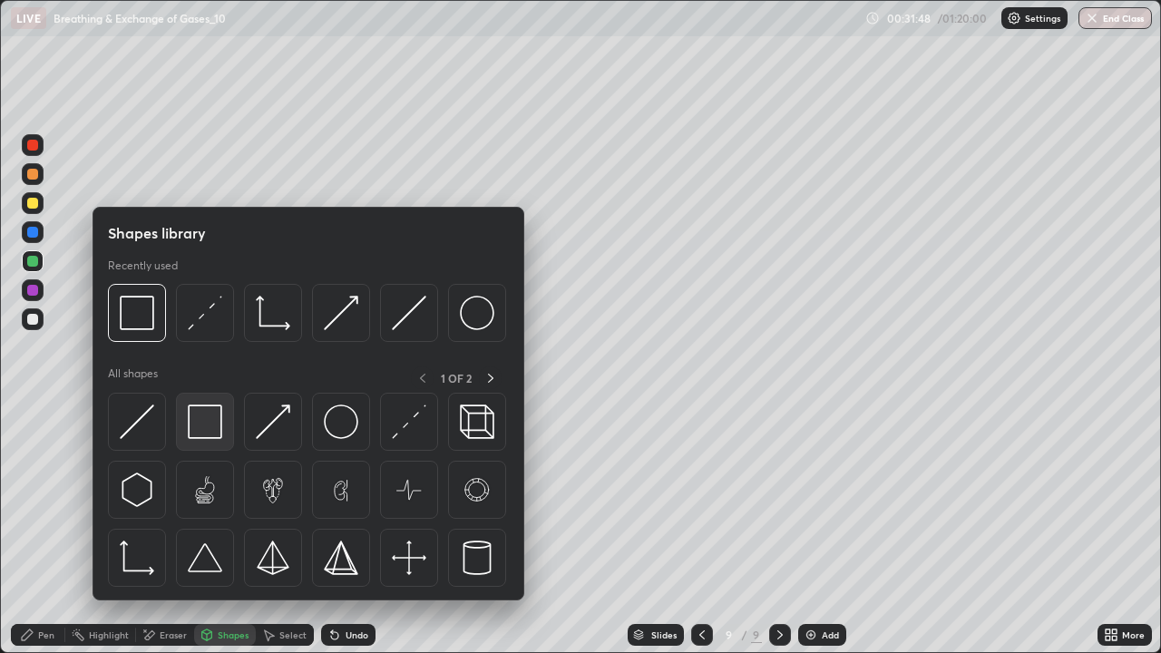
click at [211, 423] on img at bounding box center [205, 421] width 34 height 34
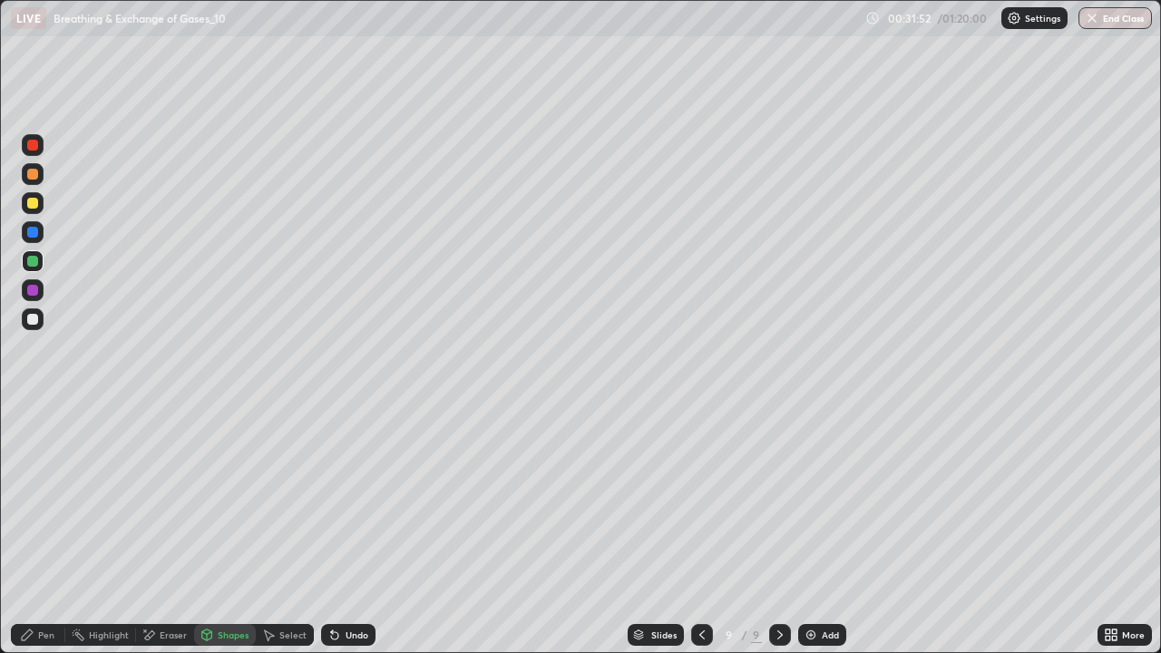
click at [34, 318] on div at bounding box center [32, 319] width 11 height 11
click at [33, 530] on div "Pen" at bounding box center [38, 635] width 54 height 22
click at [36, 237] on div at bounding box center [32, 232] width 11 height 11
click at [33, 320] on div at bounding box center [32, 319] width 11 height 11
click at [34, 237] on div at bounding box center [32, 232] width 11 height 11
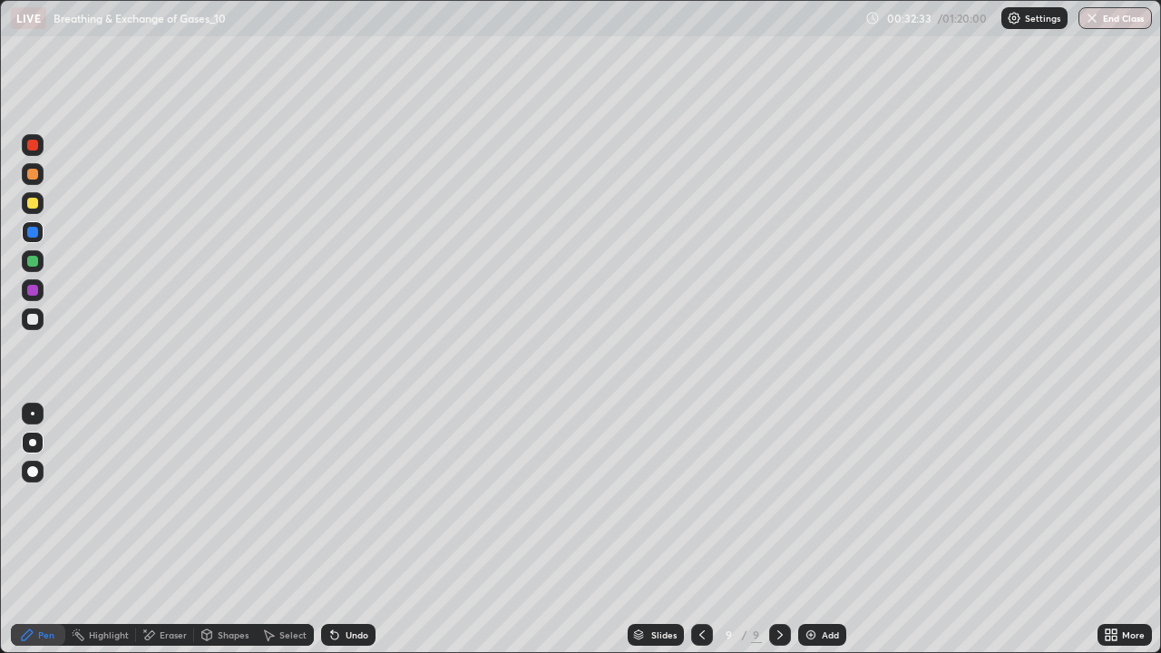
click at [41, 323] on div at bounding box center [33, 319] width 22 height 22
click at [35, 205] on div at bounding box center [32, 203] width 11 height 11
click at [34, 170] on div at bounding box center [32, 174] width 11 height 11
click at [40, 147] on div at bounding box center [33, 145] width 22 height 22
click at [31, 321] on div at bounding box center [32, 319] width 11 height 11
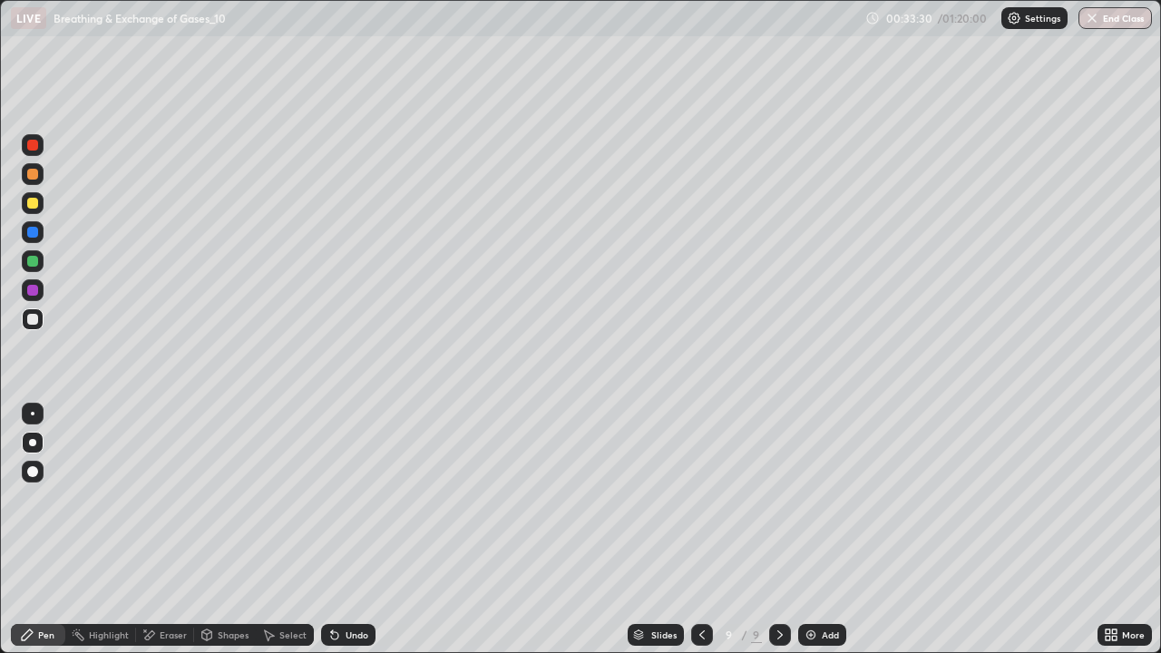
click at [33, 288] on div at bounding box center [32, 290] width 11 height 11
click at [33, 321] on div at bounding box center [32, 319] width 11 height 11
click at [31, 263] on div at bounding box center [32, 261] width 11 height 11
click at [335, 530] on icon at bounding box center [334, 635] width 7 height 7
click at [32, 320] on div at bounding box center [32, 319] width 11 height 11
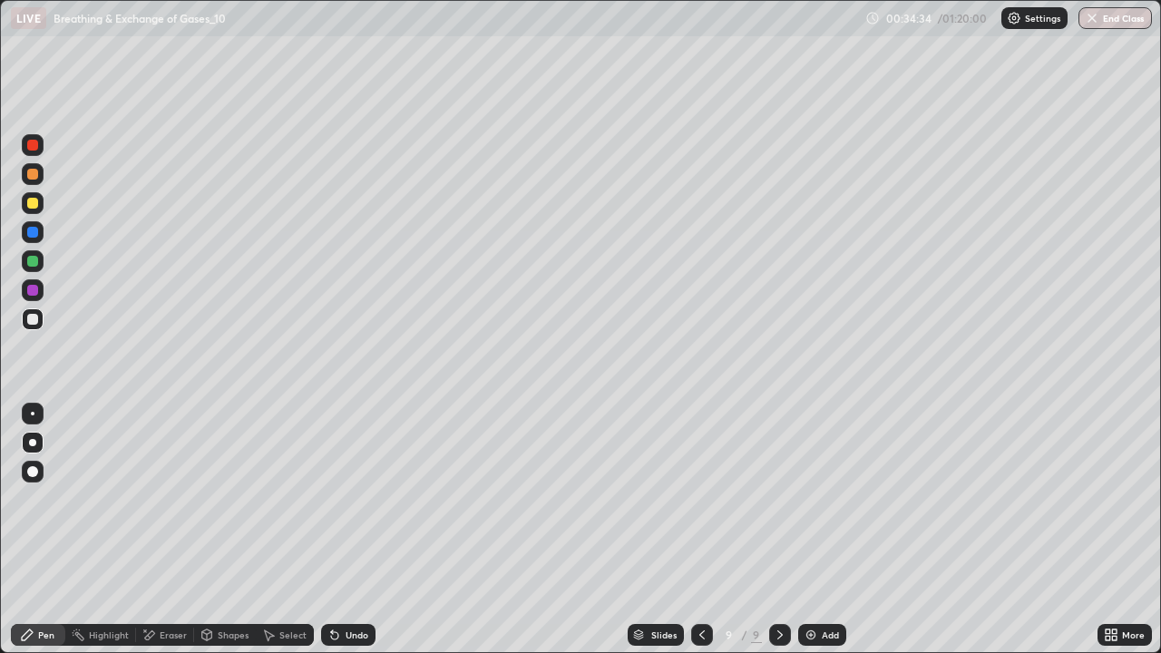
click at [32, 292] on div at bounding box center [32, 290] width 11 height 11
click at [283, 530] on div "Select" at bounding box center [292, 634] width 27 height 9
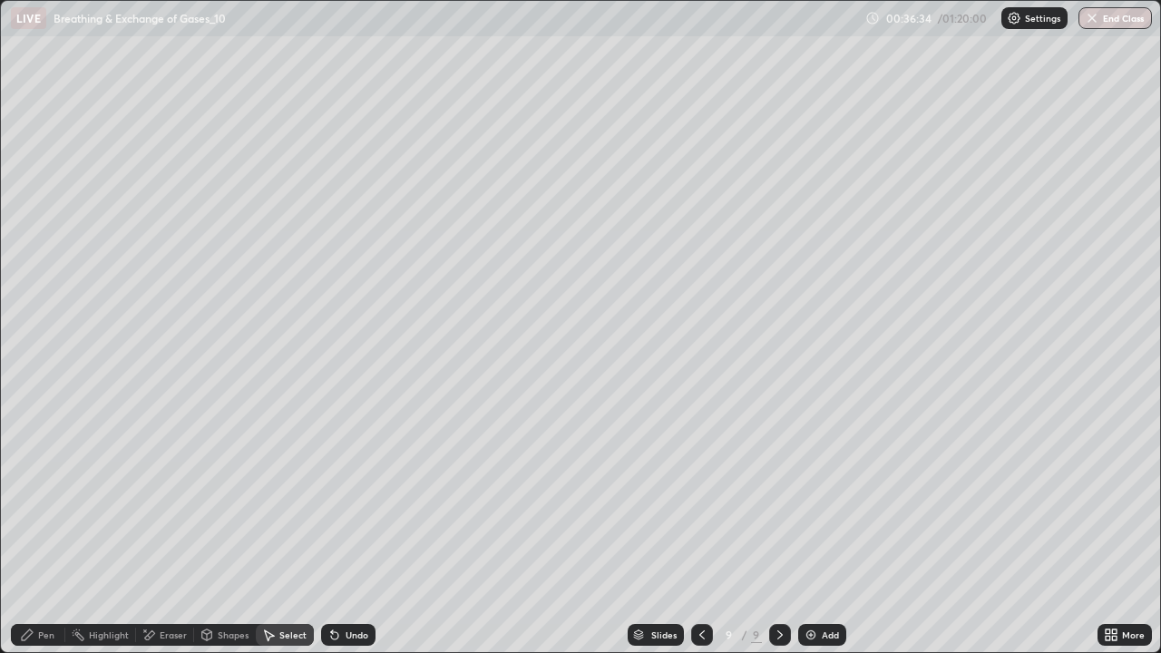
click at [38, 530] on div "Pen" at bounding box center [46, 634] width 16 height 9
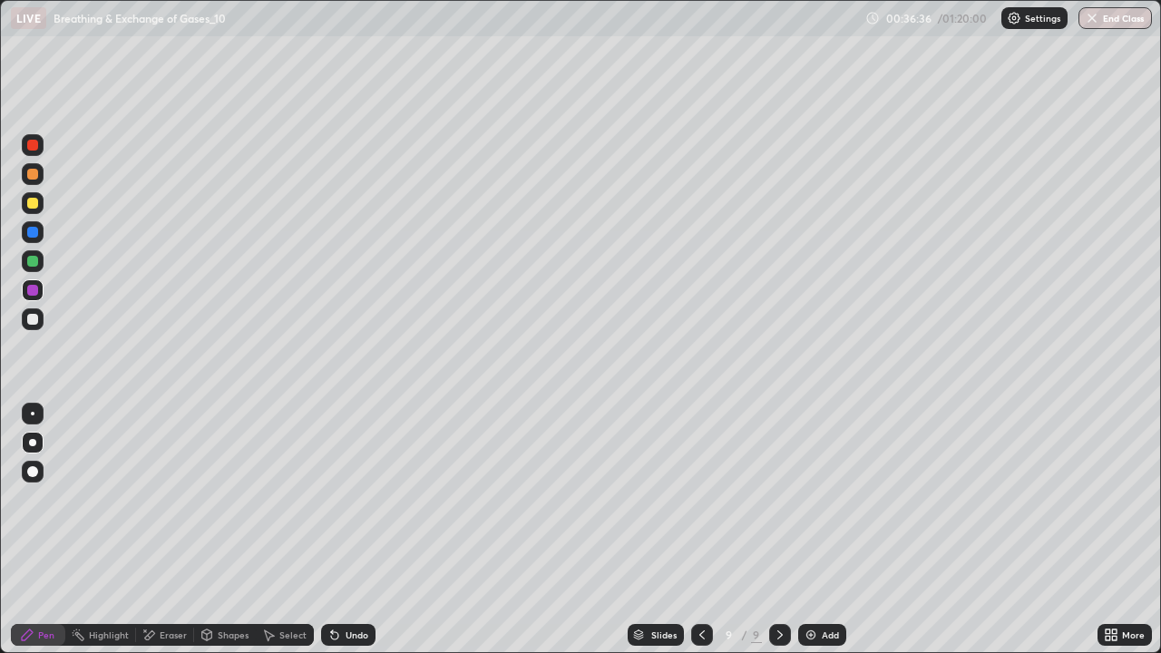
click at [813, 530] on img at bounding box center [810, 634] width 15 height 15
click at [36, 320] on div at bounding box center [32, 319] width 11 height 11
click at [40, 530] on div "Pen" at bounding box center [46, 634] width 16 height 9
click at [33, 145] on div at bounding box center [32, 145] width 11 height 11
click at [39, 321] on div at bounding box center [33, 319] width 22 height 22
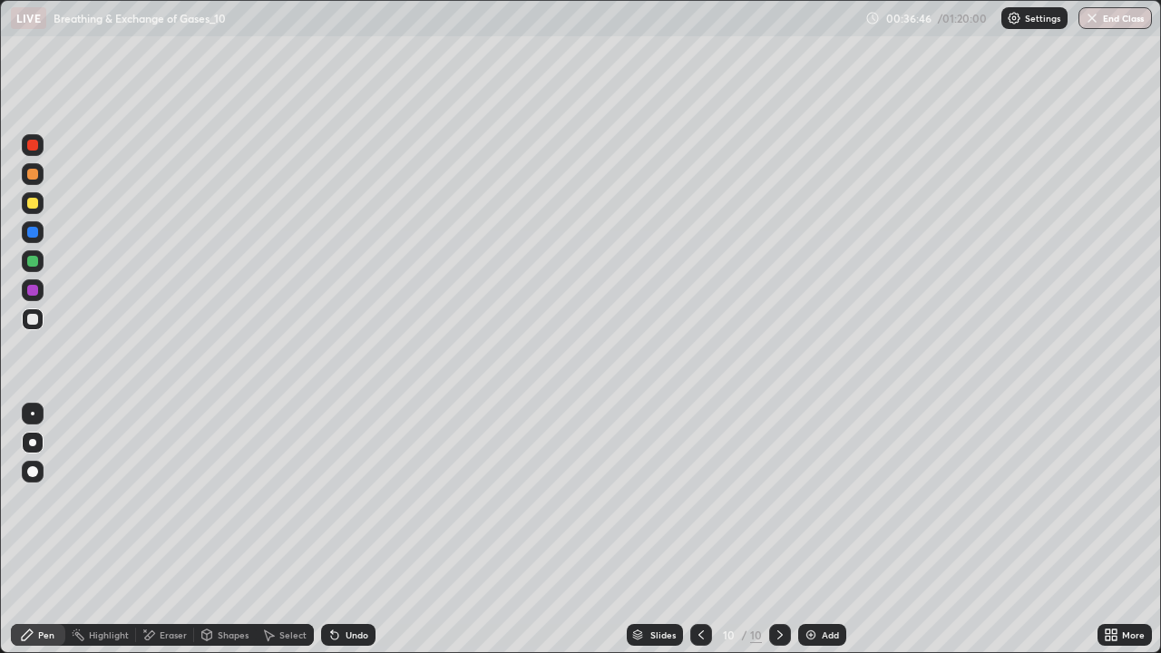
click at [38, 210] on div at bounding box center [33, 203] width 22 height 22
click at [36, 152] on div at bounding box center [33, 145] width 22 height 22
click at [33, 321] on div at bounding box center [32, 319] width 11 height 11
click at [31, 268] on div at bounding box center [33, 261] width 22 height 22
click at [34, 290] on div at bounding box center [32, 290] width 11 height 11
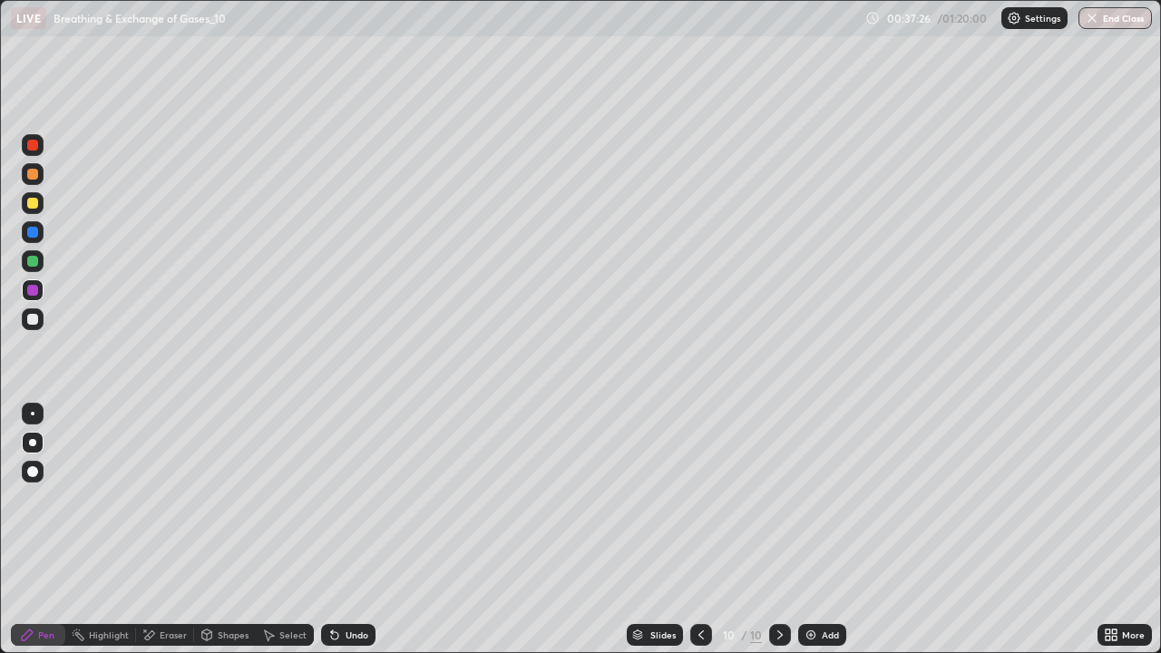
click at [34, 316] on div at bounding box center [32, 319] width 11 height 11
click at [34, 265] on div at bounding box center [32, 261] width 11 height 11
click at [33, 288] on div at bounding box center [32, 290] width 11 height 11
click at [33, 323] on div at bounding box center [32, 319] width 11 height 11
click at [33, 263] on div at bounding box center [32, 261] width 11 height 11
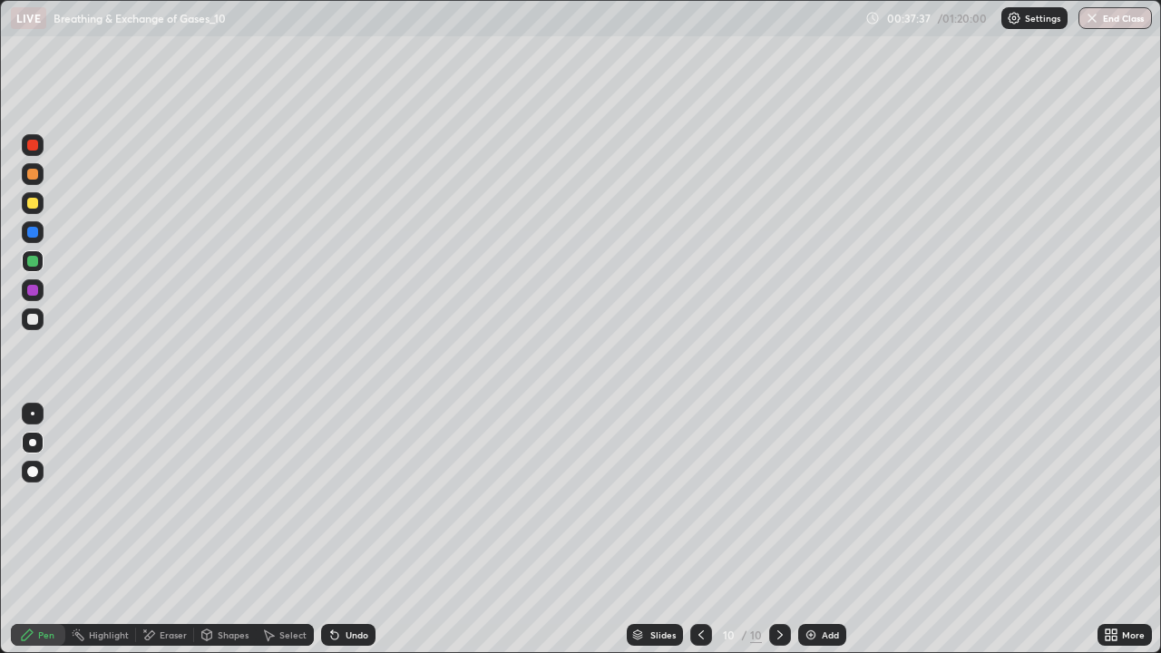
click at [31, 290] on div at bounding box center [32, 290] width 11 height 11
click at [33, 319] on div at bounding box center [32, 319] width 11 height 11
click at [33, 266] on div at bounding box center [32, 261] width 11 height 11
click at [33, 322] on div at bounding box center [32, 319] width 11 height 11
click at [281, 530] on div "Select" at bounding box center [292, 634] width 27 height 9
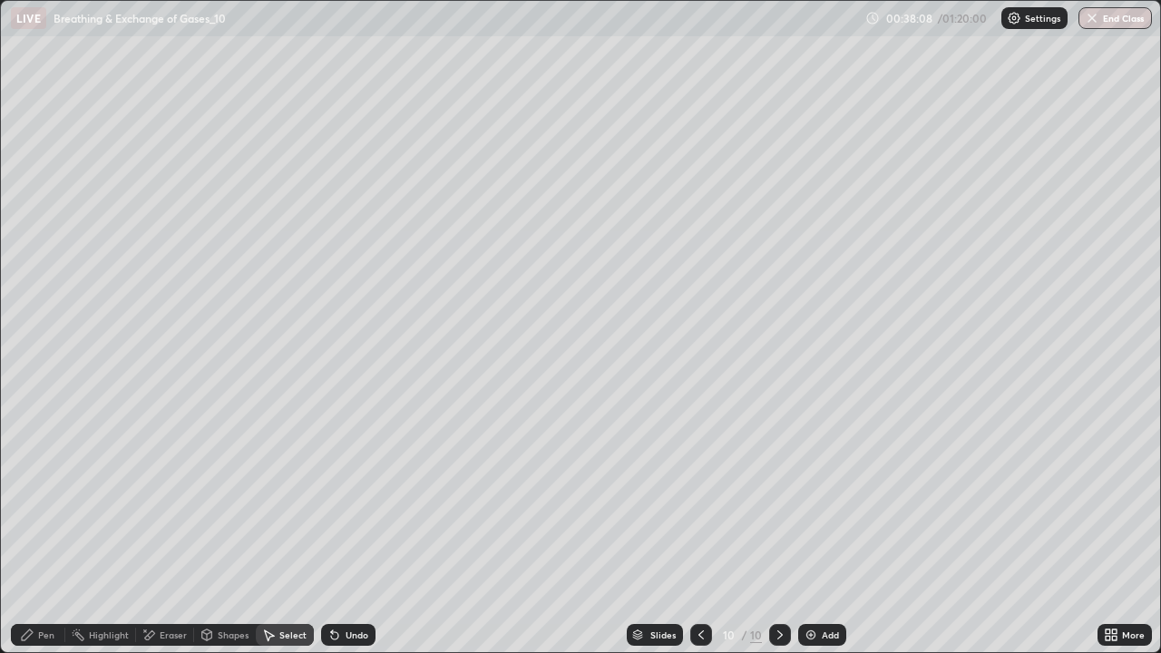
click at [335, 530] on icon at bounding box center [334, 634] width 15 height 15
click at [337, 530] on icon at bounding box center [334, 634] width 15 height 15
click at [339, 530] on div "Undo" at bounding box center [348, 635] width 54 height 22
click at [338, 530] on icon at bounding box center [334, 634] width 15 height 15
click at [36, 530] on div "Pen" at bounding box center [38, 635] width 54 height 22
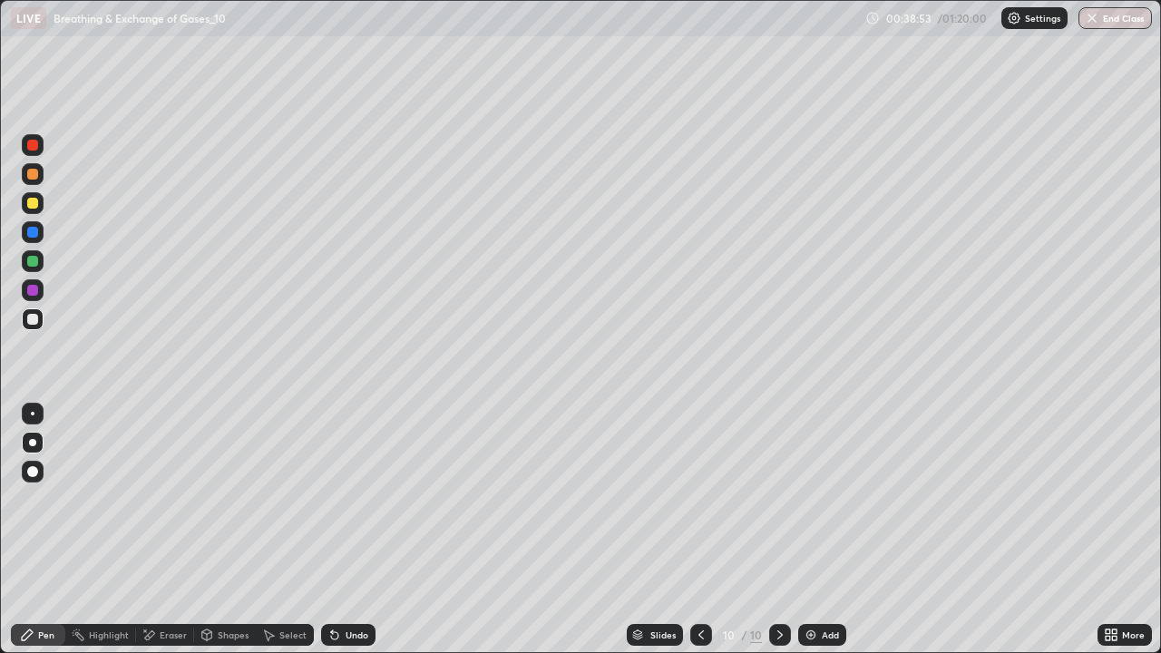
click at [30, 261] on div at bounding box center [32, 261] width 11 height 11
click at [35, 207] on div at bounding box center [32, 203] width 11 height 11
click at [34, 322] on div at bounding box center [32, 319] width 11 height 11
click at [38, 271] on div at bounding box center [33, 261] width 22 height 22
click at [811, 530] on img at bounding box center [810, 634] width 15 height 15
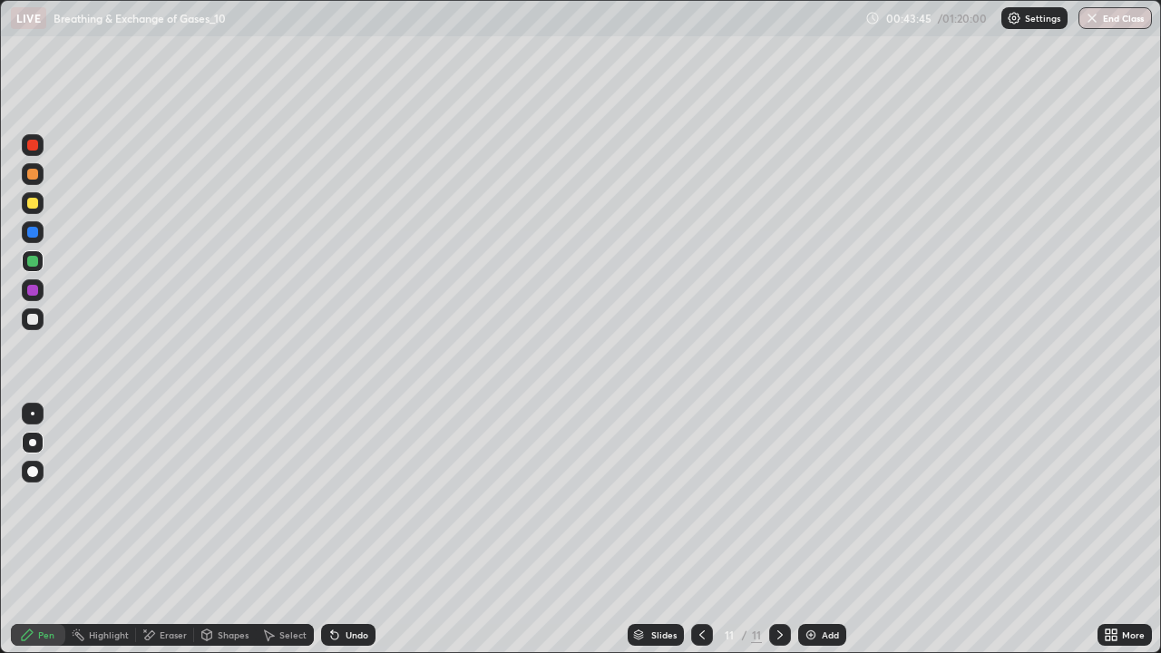
click at [34, 207] on div at bounding box center [32, 203] width 11 height 11
click at [33, 321] on div at bounding box center [32, 319] width 11 height 11
click at [32, 265] on div at bounding box center [32, 261] width 11 height 11
click at [34, 321] on div at bounding box center [32, 319] width 11 height 11
click at [36, 174] on div at bounding box center [32, 174] width 11 height 11
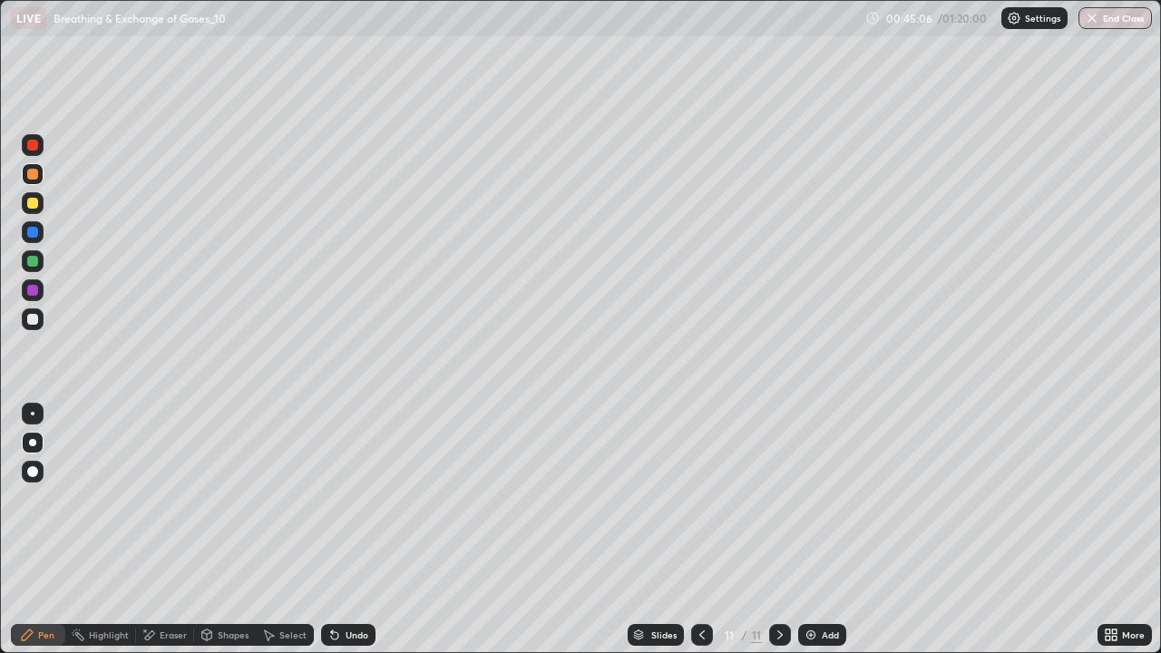
click at [352, 530] on div "Undo" at bounding box center [356, 634] width 23 height 9
click at [353, 530] on div "Undo" at bounding box center [356, 634] width 23 height 9
click at [352, 530] on div "Undo" at bounding box center [356, 634] width 23 height 9
click at [351, 530] on div "Undo" at bounding box center [356, 634] width 23 height 9
click at [357, 530] on div "Undo" at bounding box center [356, 634] width 23 height 9
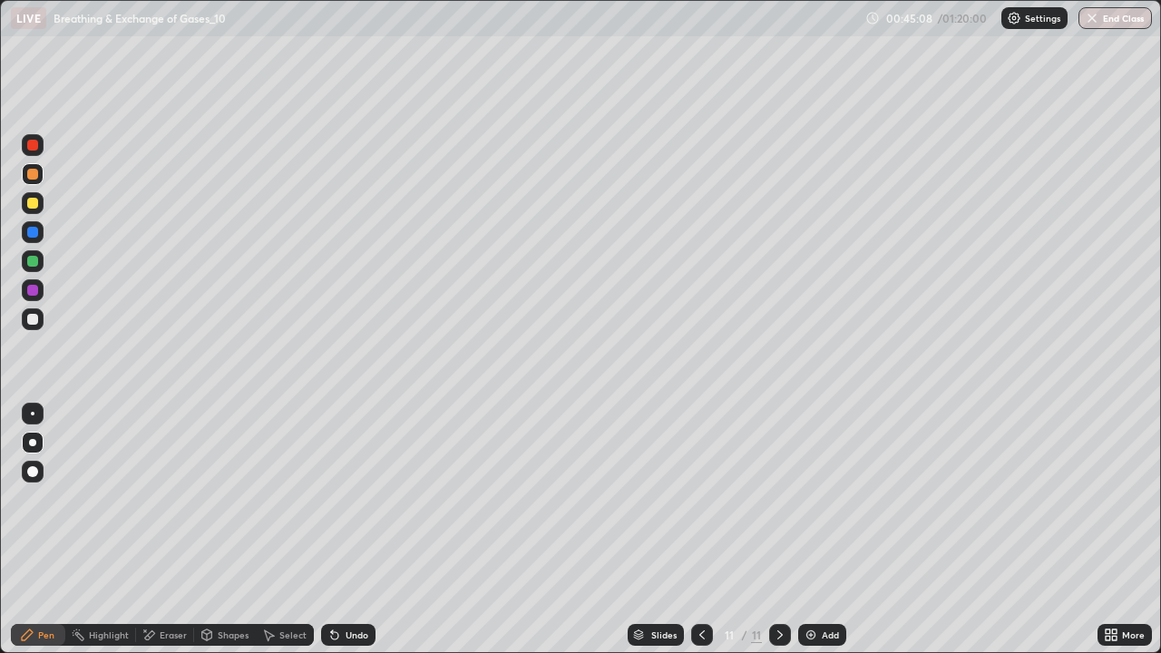
click at [355, 530] on div "Undo" at bounding box center [348, 635] width 54 height 22
click at [31, 319] on div at bounding box center [32, 319] width 11 height 11
click at [816, 530] on img at bounding box center [810, 634] width 15 height 15
click at [35, 207] on div at bounding box center [32, 203] width 11 height 11
click at [43, 180] on div at bounding box center [33, 174] width 22 height 22
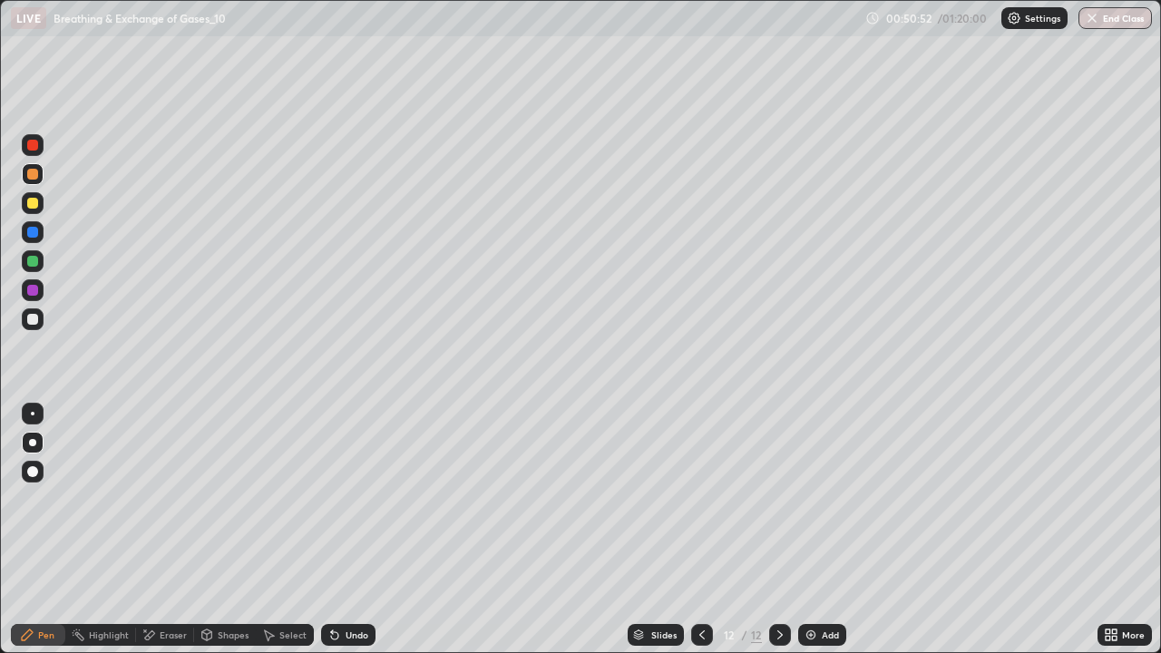
click at [32, 259] on div at bounding box center [32, 261] width 11 height 11
click at [345, 530] on div "Undo" at bounding box center [356, 634] width 23 height 9
click at [342, 530] on div "Undo" at bounding box center [348, 635] width 54 height 22
click at [34, 150] on div at bounding box center [32, 145] width 11 height 11
click at [34, 322] on div at bounding box center [32, 319] width 11 height 11
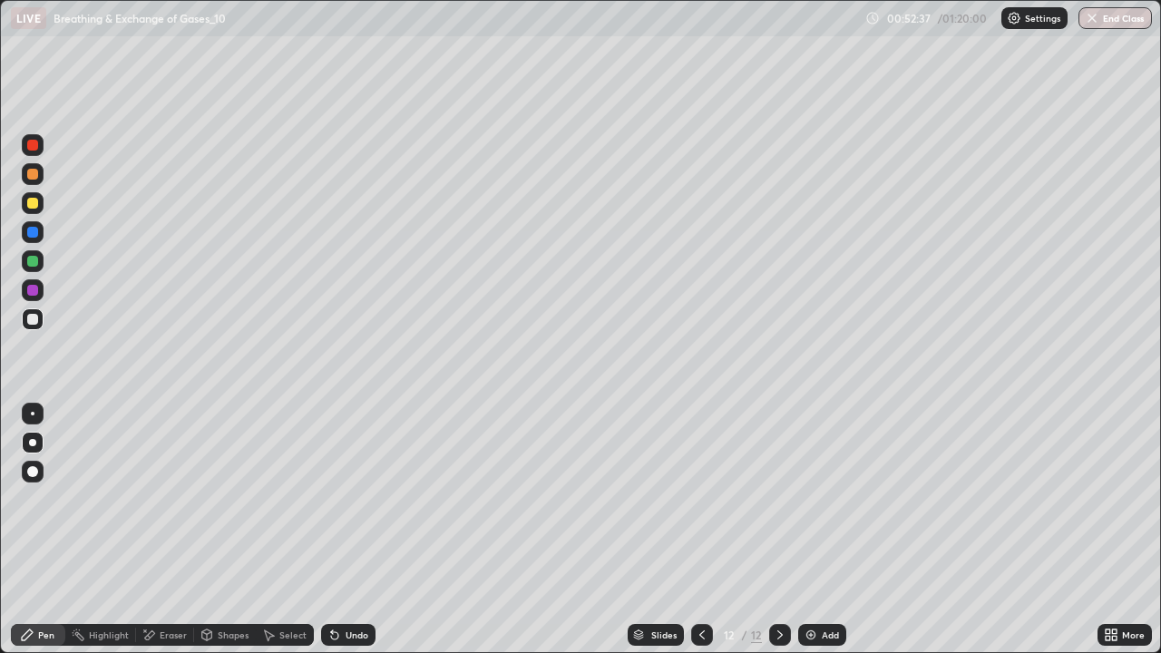
click at [31, 288] on div at bounding box center [32, 290] width 11 height 11
click at [33, 320] on div at bounding box center [32, 319] width 11 height 11
click at [821, 530] on div "Add" at bounding box center [829, 634] width 17 height 9
click at [34, 205] on div at bounding box center [32, 203] width 11 height 11
click at [33, 173] on div at bounding box center [32, 174] width 11 height 11
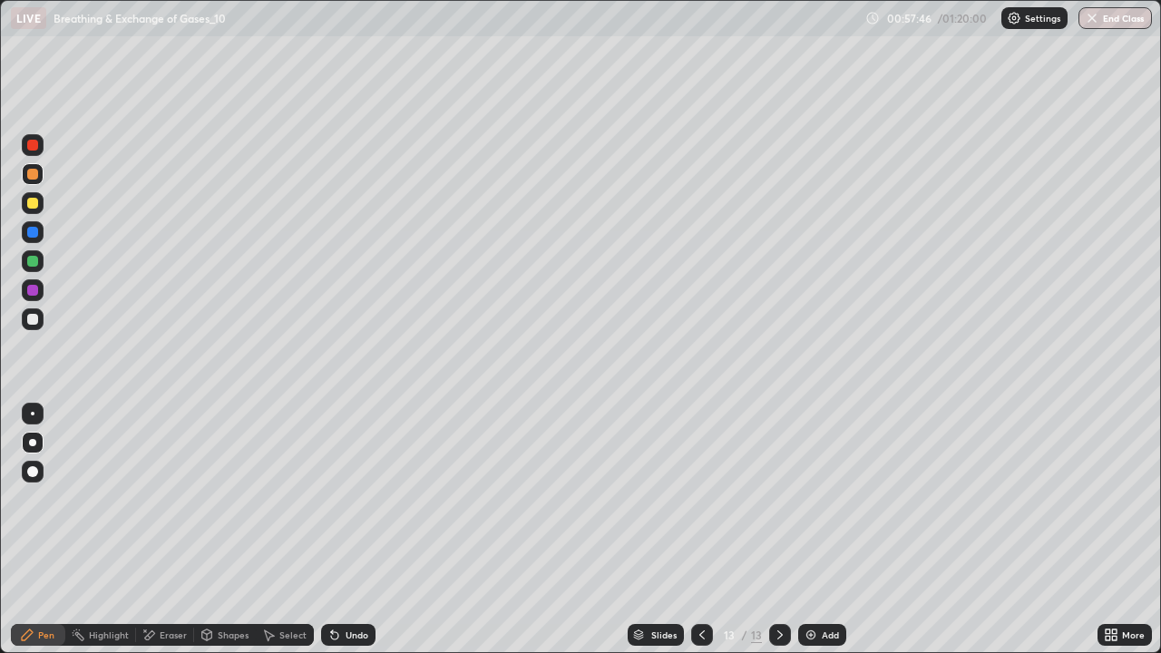
click at [31, 321] on div at bounding box center [32, 319] width 11 height 11
click at [31, 261] on div at bounding box center [32, 261] width 11 height 11
click at [34, 202] on div at bounding box center [32, 203] width 11 height 11
click at [170, 530] on div "Eraser" at bounding box center [165, 635] width 58 height 22
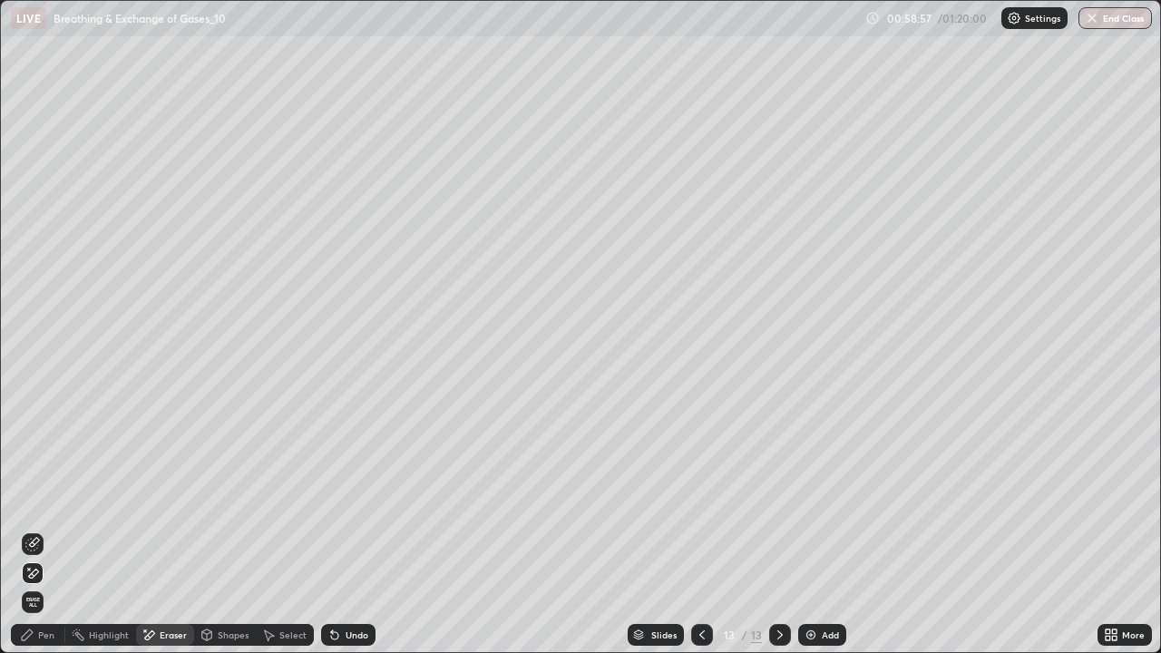
click at [39, 530] on icon at bounding box center [32, 544] width 15 height 15
click at [40, 530] on div "Pen" at bounding box center [46, 634] width 16 height 9
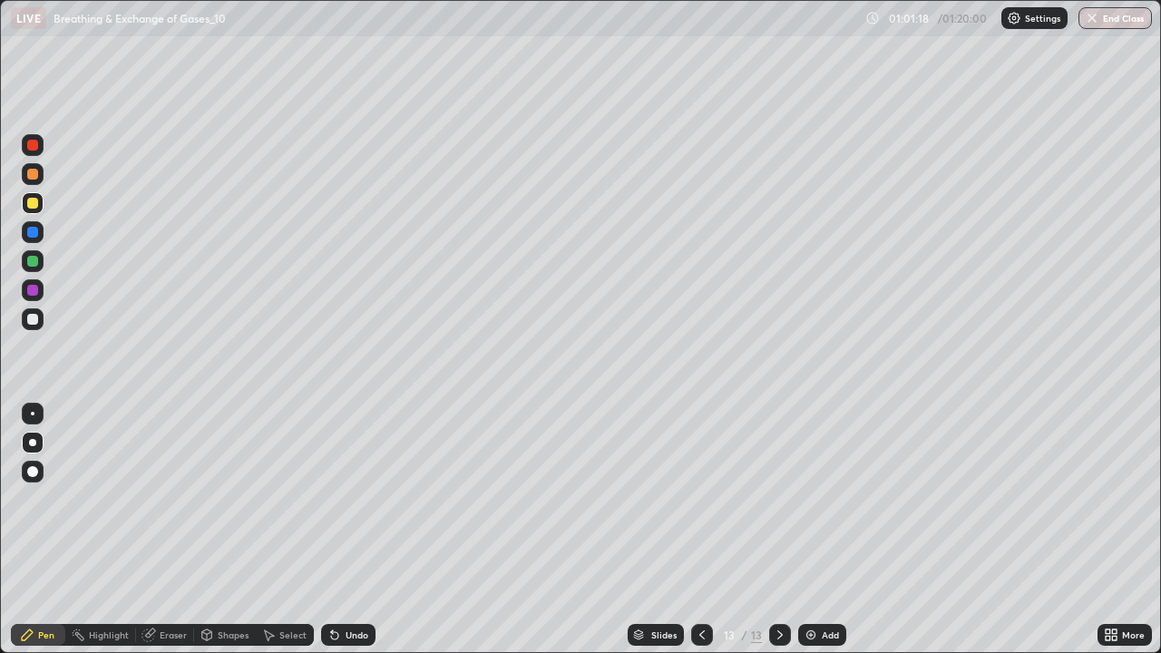
click at [37, 294] on div at bounding box center [33, 290] width 22 height 22
click at [821, 530] on div "Add" at bounding box center [829, 634] width 17 height 9
click at [33, 203] on div at bounding box center [32, 203] width 11 height 11
click at [32, 317] on div at bounding box center [32, 319] width 11 height 11
click at [34, 291] on div at bounding box center [32, 290] width 11 height 11
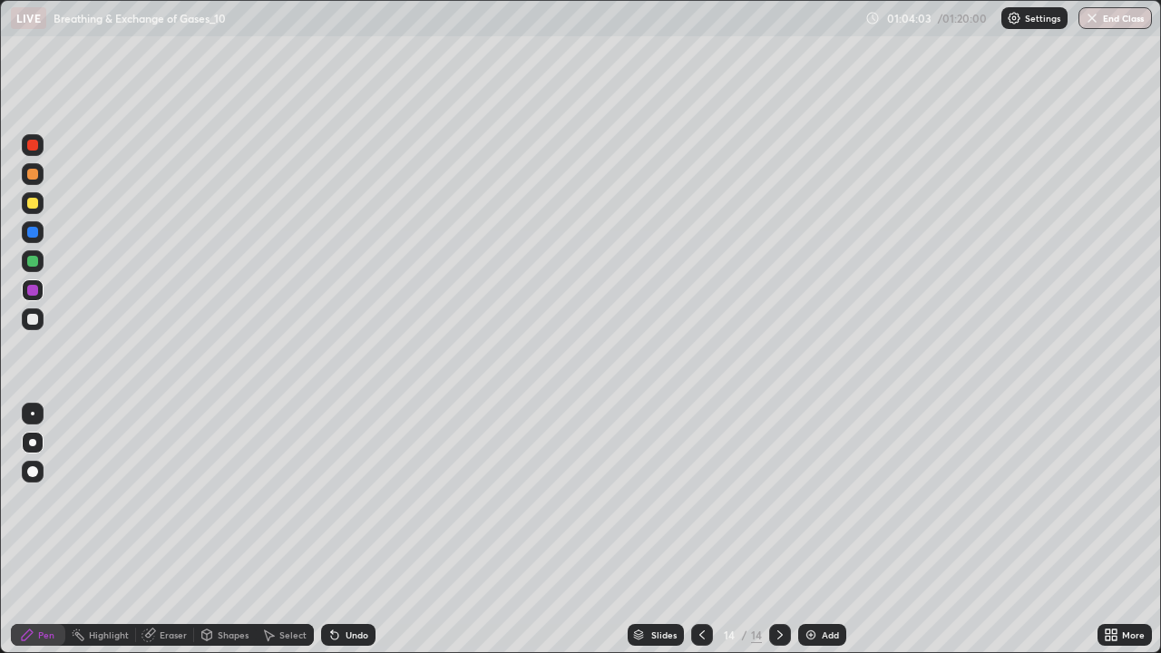
click at [31, 263] on div at bounding box center [32, 261] width 11 height 11
click at [34, 323] on div at bounding box center [32, 319] width 11 height 11
click at [34, 232] on div at bounding box center [32, 232] width 11 height 11
click at [819, 530] on div "Add" at bounding box center [822, 635] width 48 height 22
click at [33, 319] on div at bounding box center [32, 319] width 11 height 11
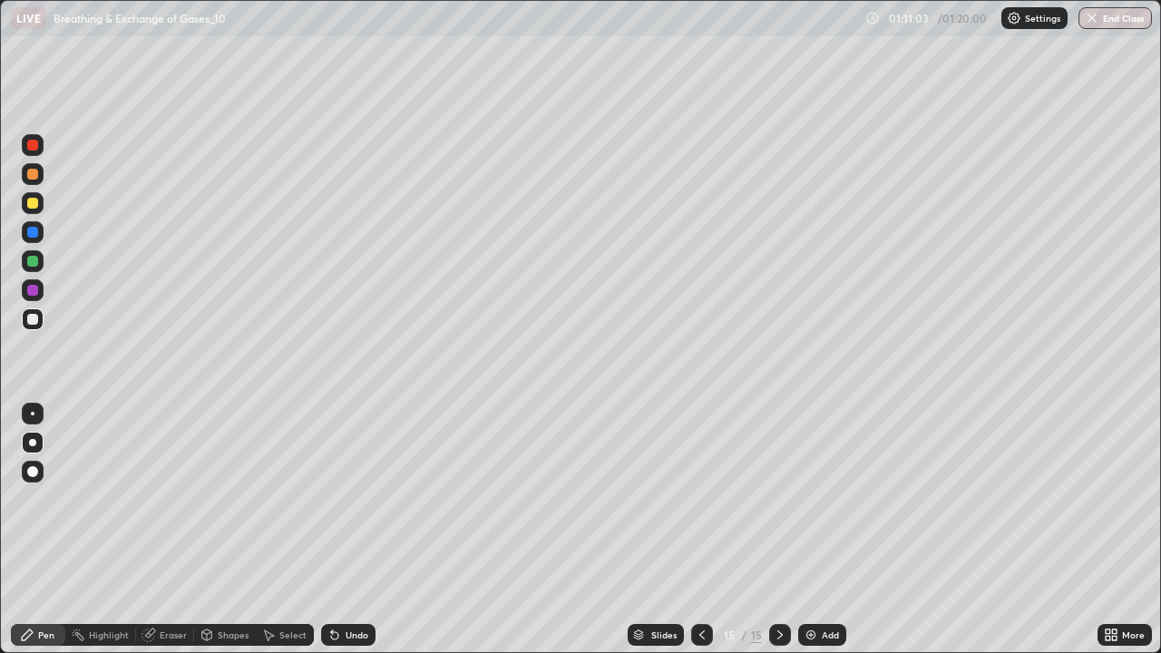
click at [31, 294] on div at bounding box center [32, 290] width 11 height 11
click at [35, 318] on div at bounding box center [32, 319] width 11 height 11
click at [691, 530] on div at bounding box center [702, 635] width 22 height 22
click at [696, 530] on icon at bounding box center [702, 634] width 15 height 15
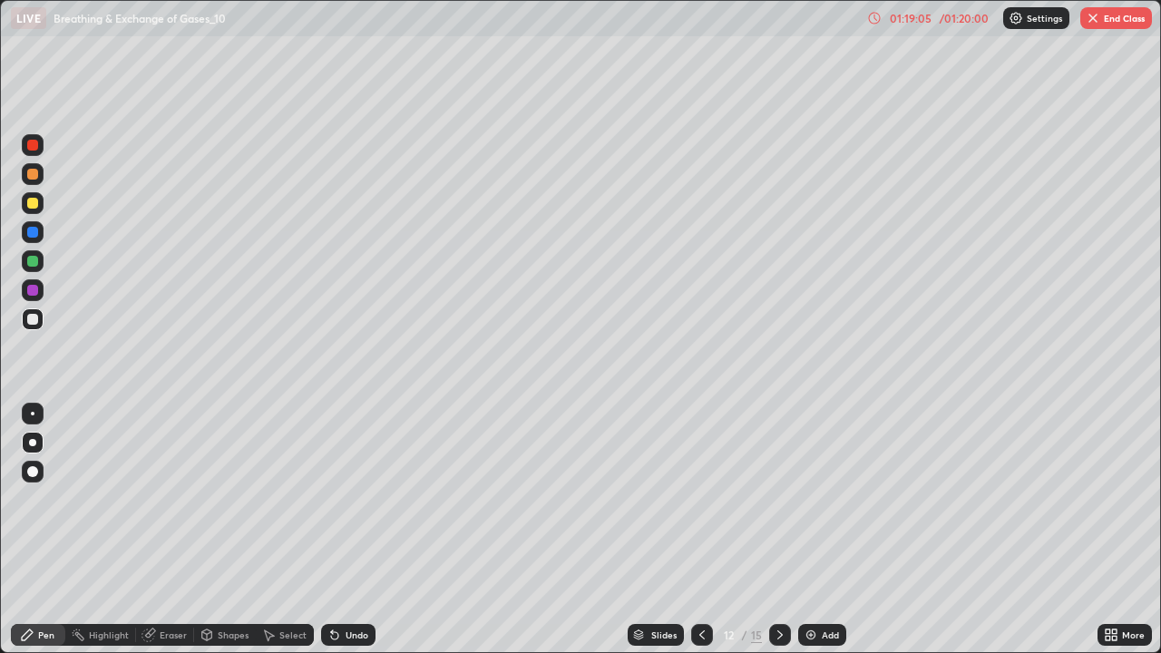
click at [695, 530] on div at bounding box center [702, 635] width 22 height 22
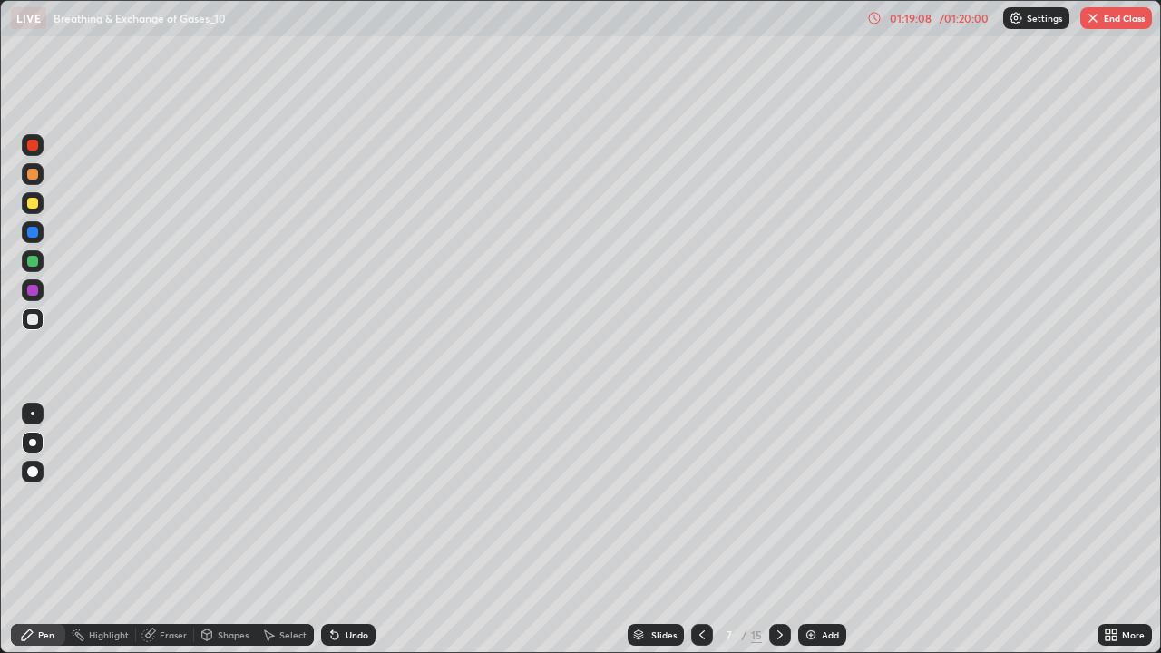
click at [694, 530] on div at bounding box center [702, 635] width 22 height 36
click at [696, 530] on div at bounding box center [702, 635] width 22 height 36
click at [1108, 20] on button "End Class" at bounding box center [1116, 18] width 72 height 22
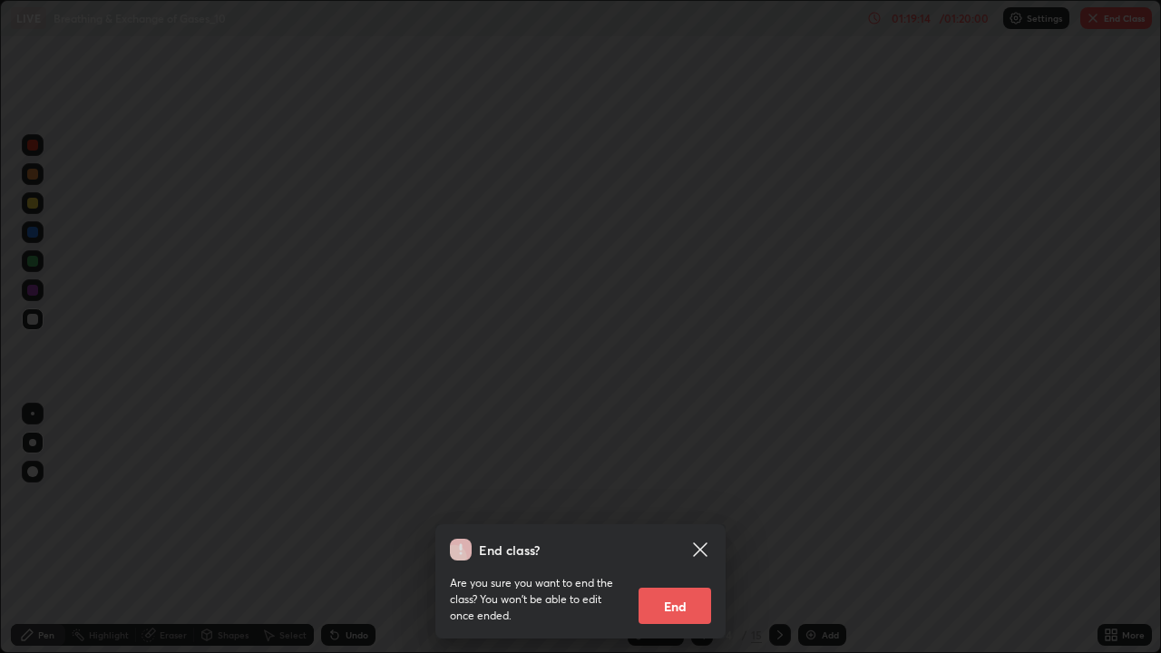
click at [695, 530] on button "End" at bounding box center [674, 606] width 73 height 36
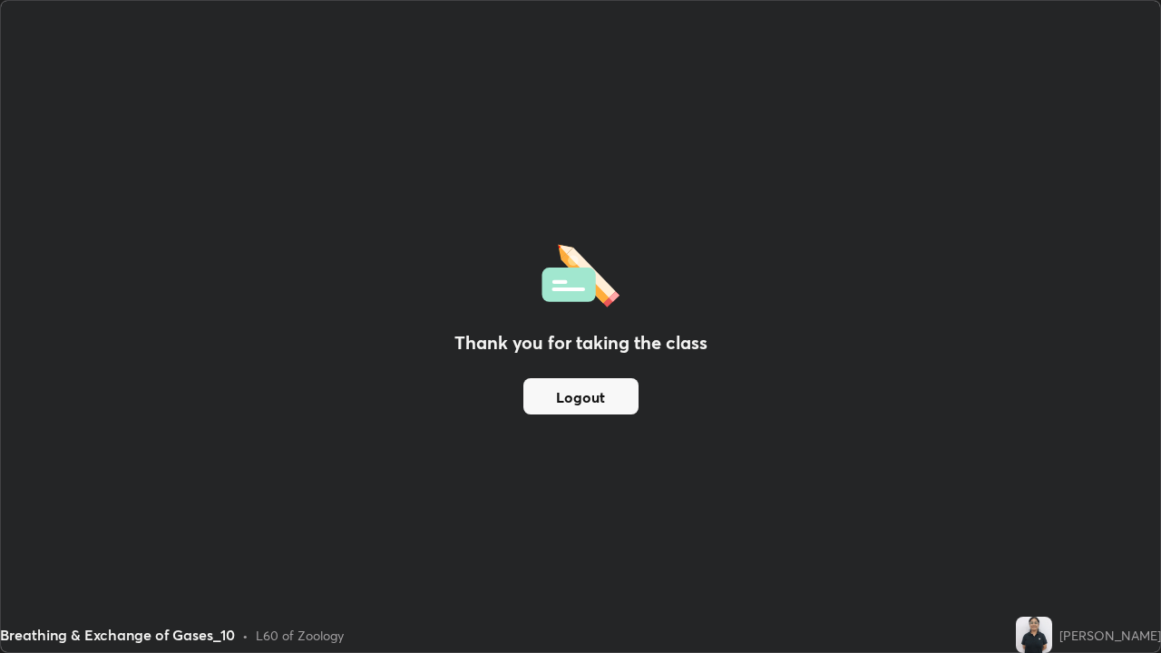
click at [620, 403] on button "Logout" at bounding box center [580, 396] width 115 height 36
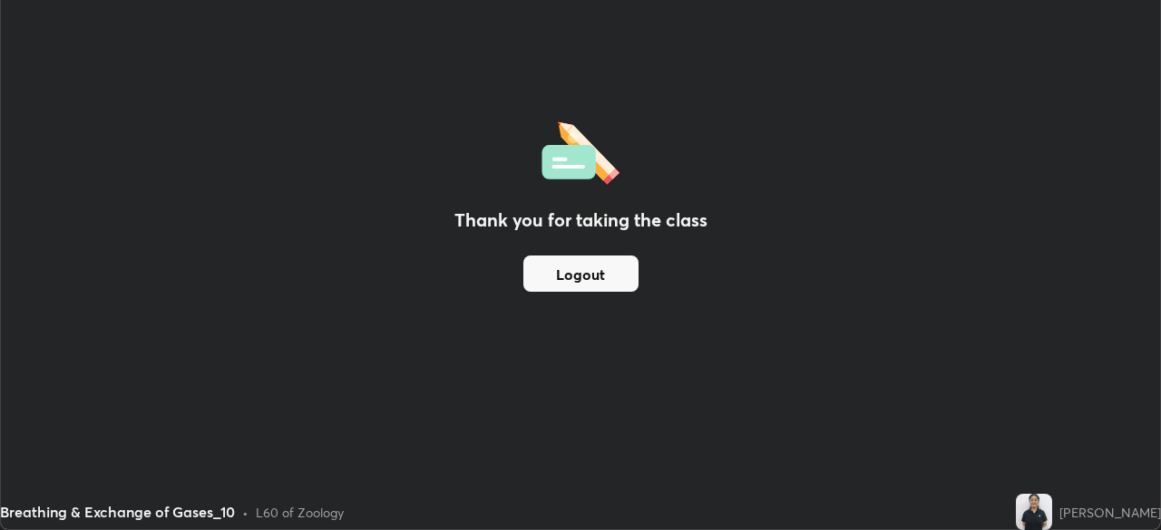
scroll to position [90137, 89508]
